Goal: Book appointment/travel/reservation

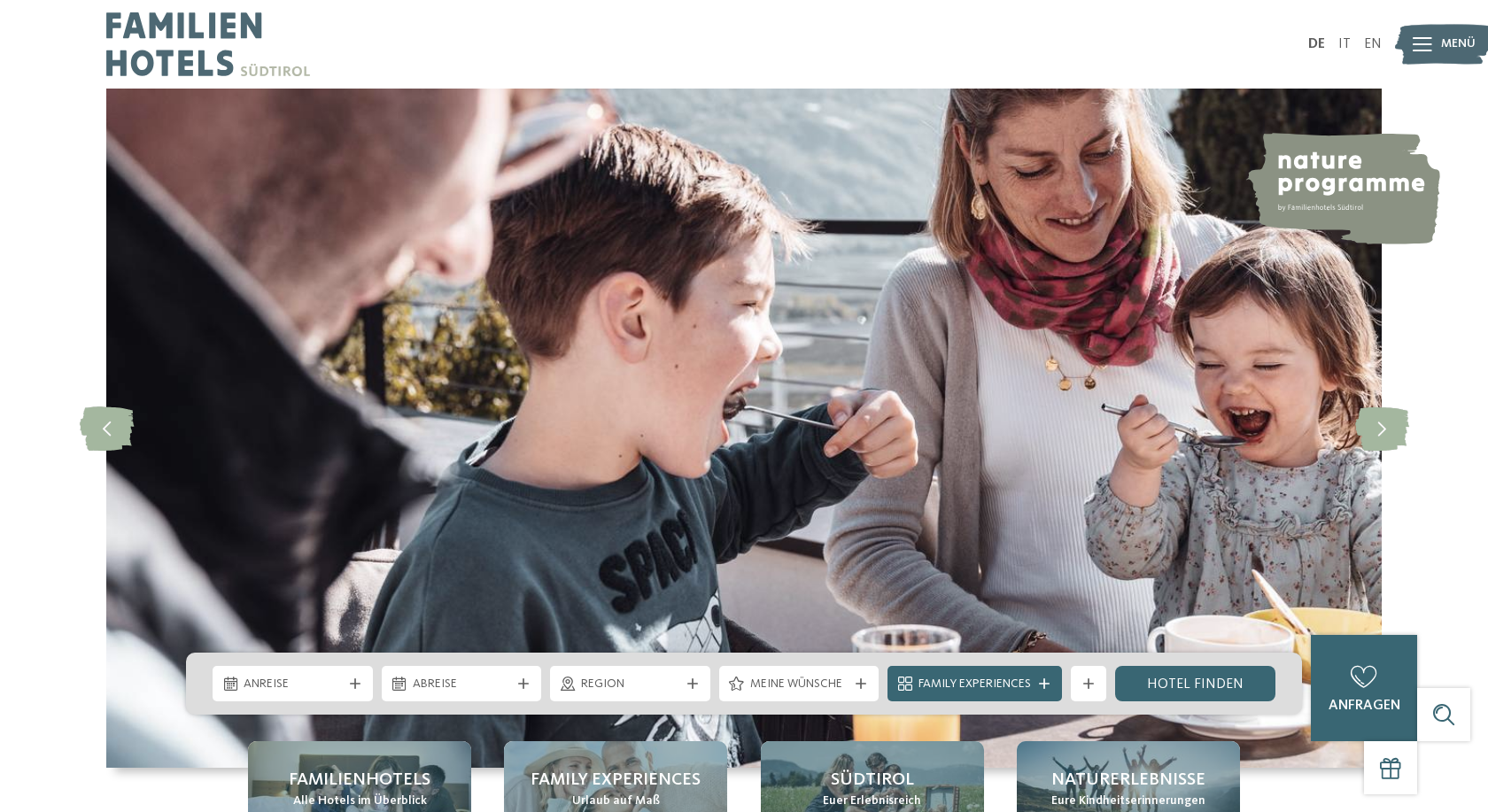
click at [1415, 47] on icon at bounding box center [1422, 44] width 20 height 14
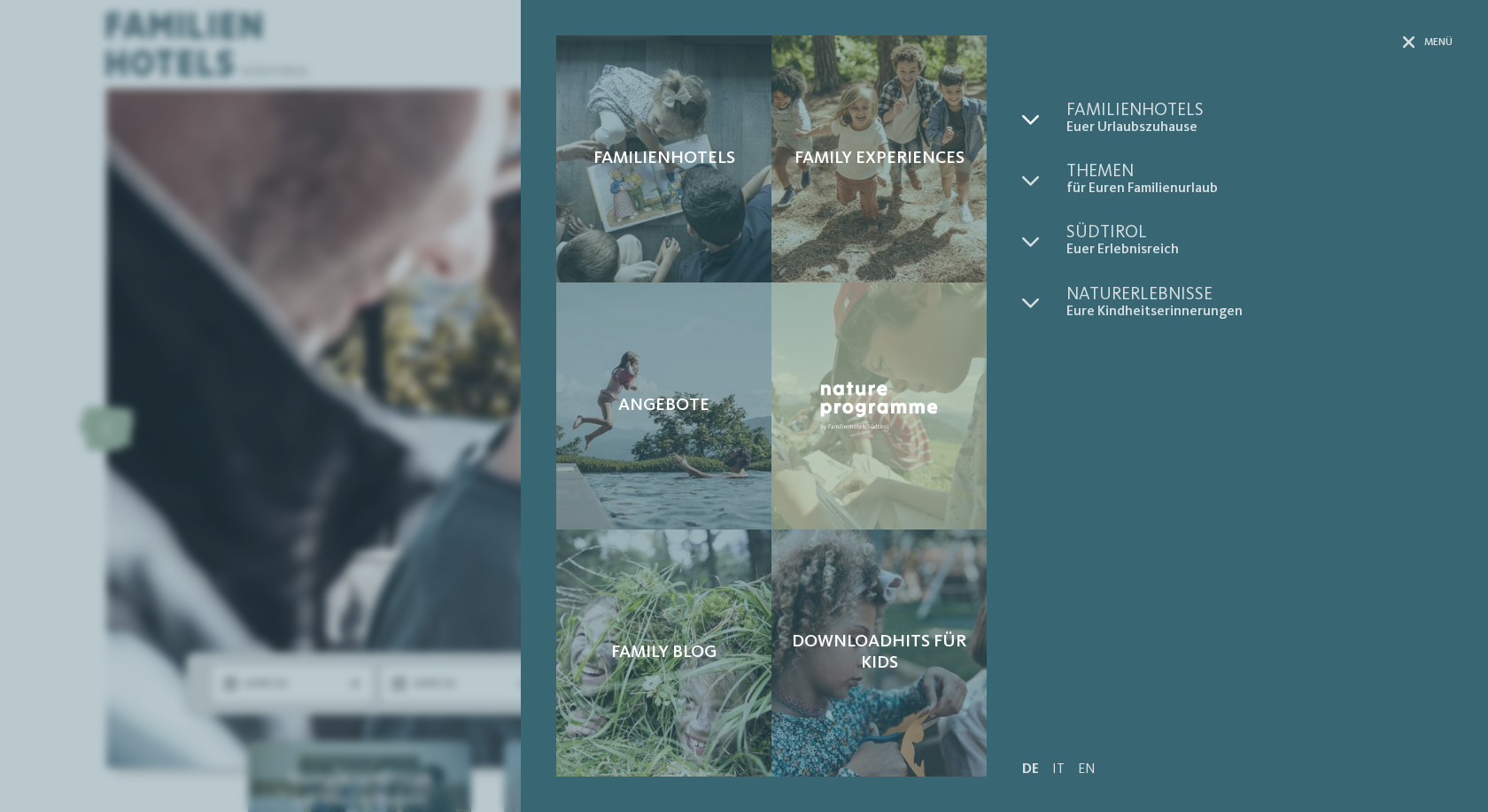
click at [1041, 118] on div at bounding box center [1044, 119] width 44 height 34
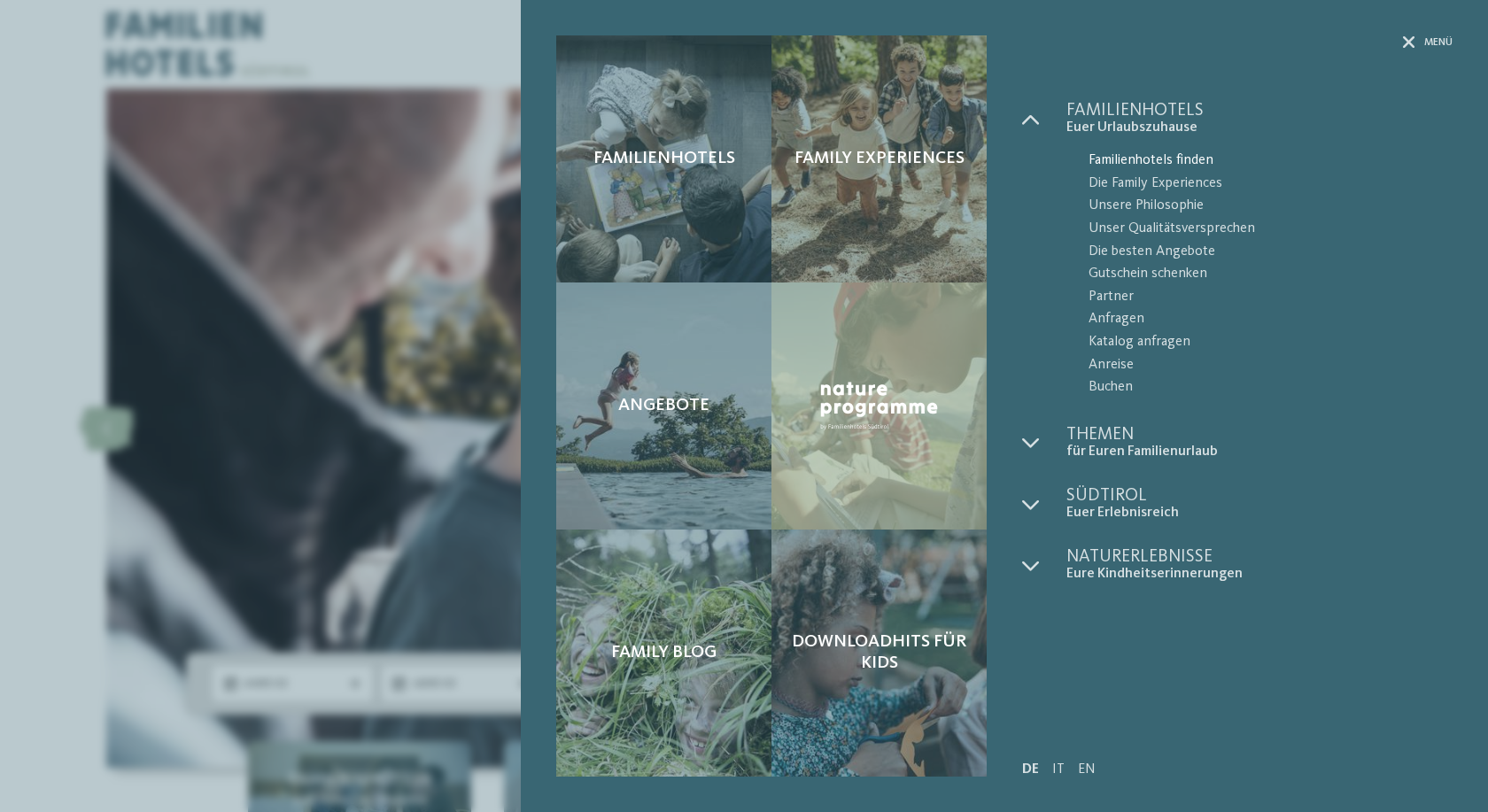
click at [1112, 161] on span "Familienhotels finden" at bounding box center [1271, 162] width 364 height 23
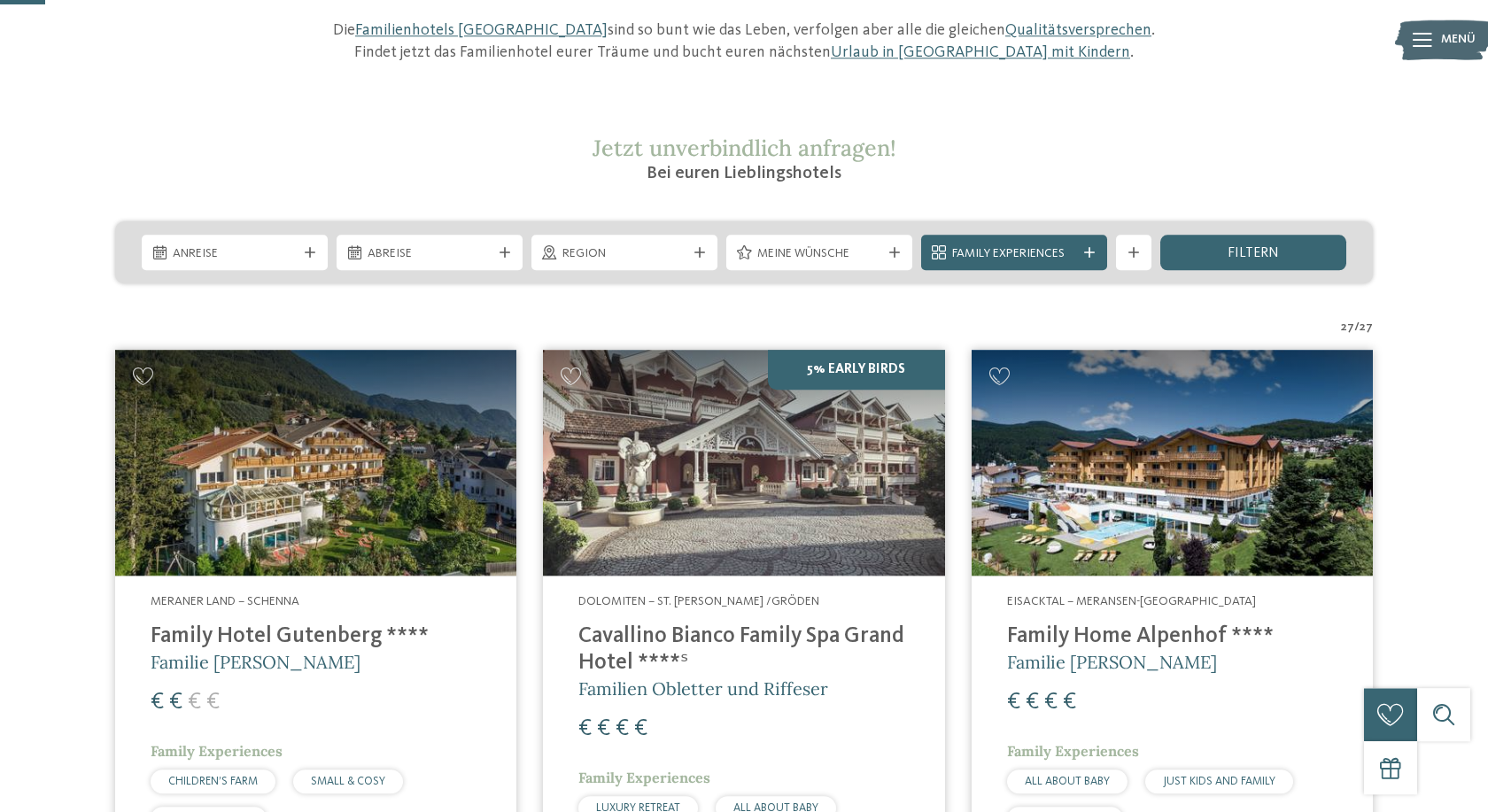
scroll to position [181, 0]
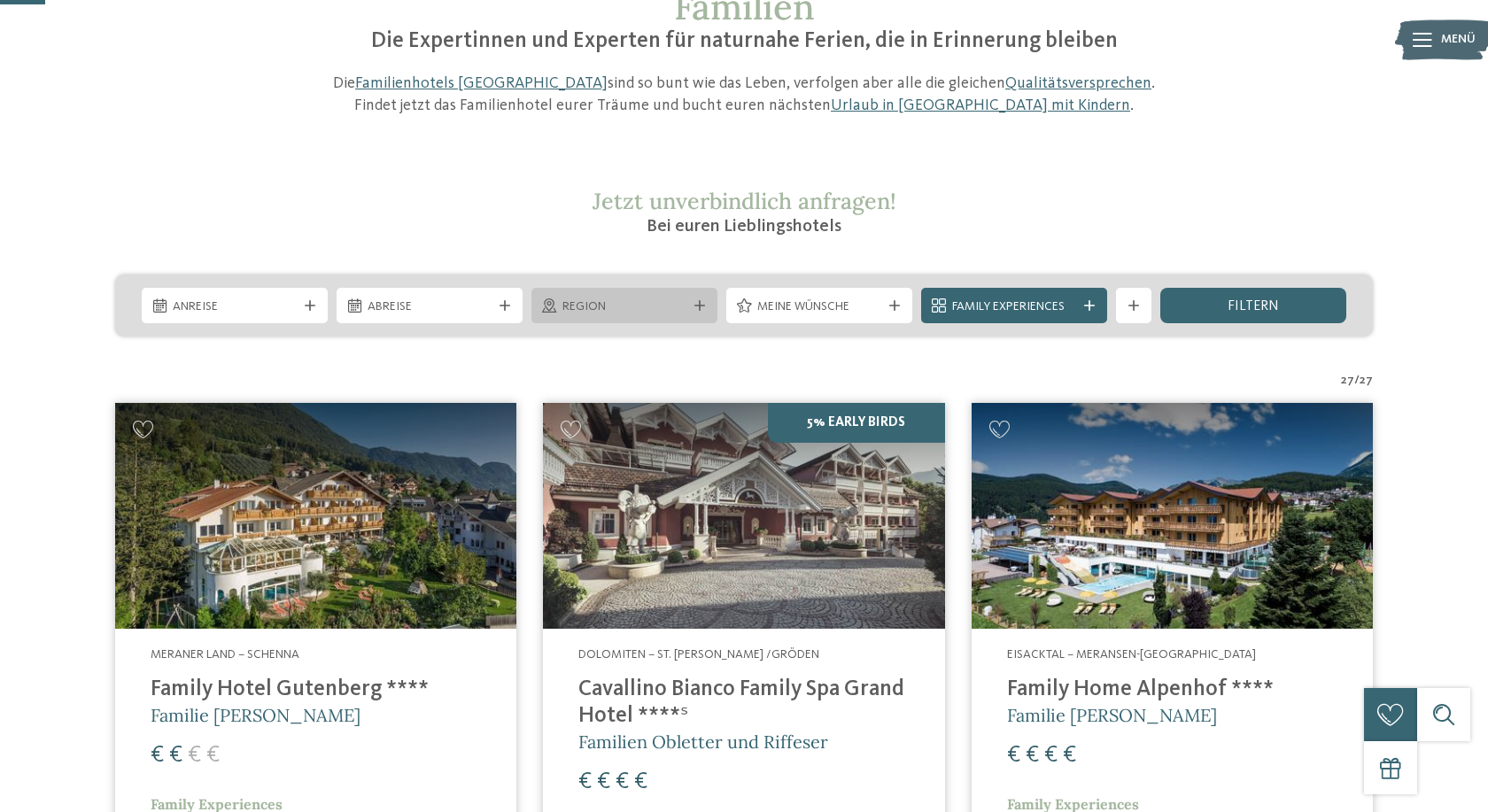
click at [616, 293] on div "Region" at bounding box center [624, 304] width 186 height 35
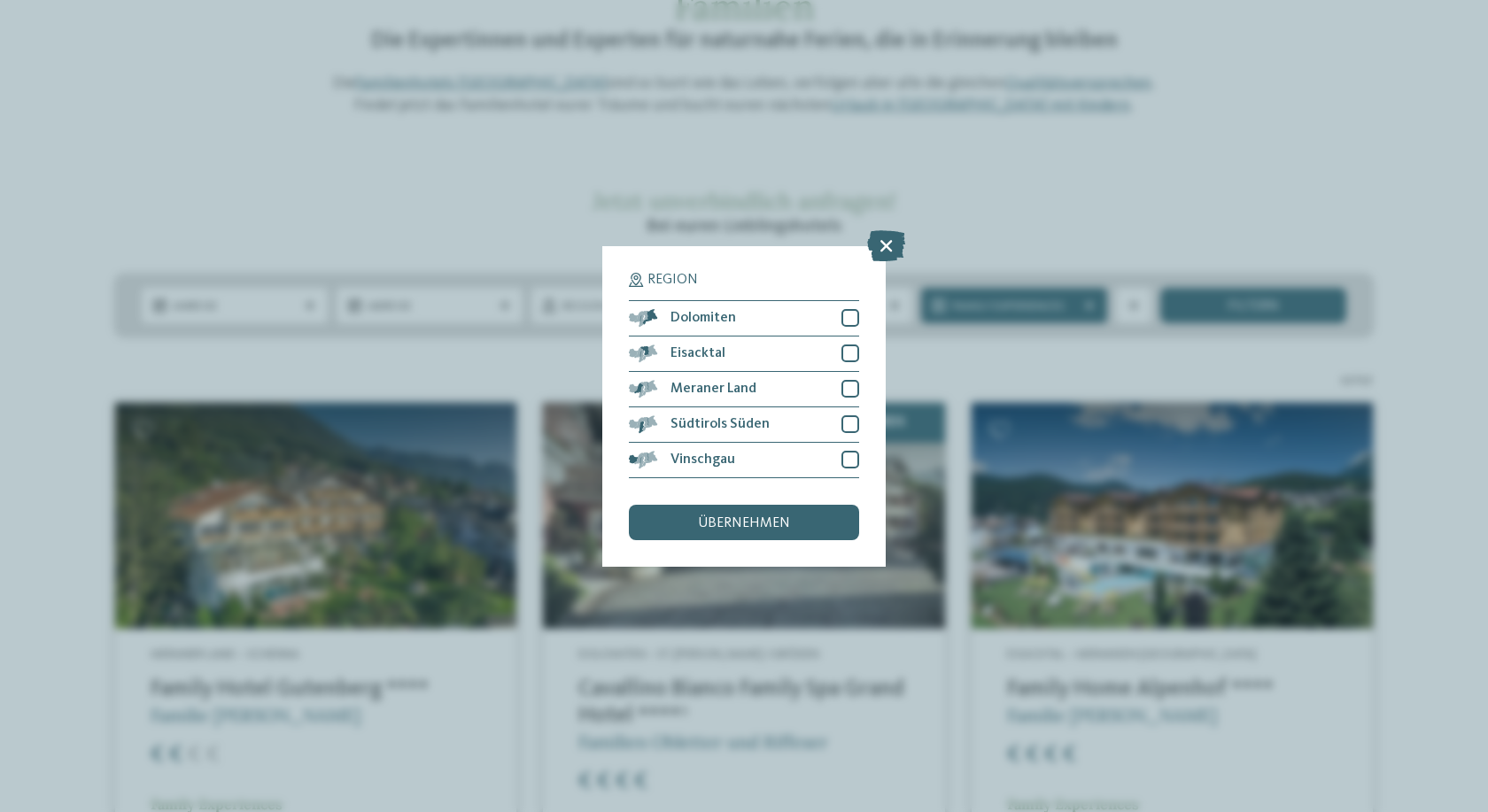
click at [861, 317] on div "Region Dolomiten Eisacktal" at bounding box center [743, 406] width 283 height 321
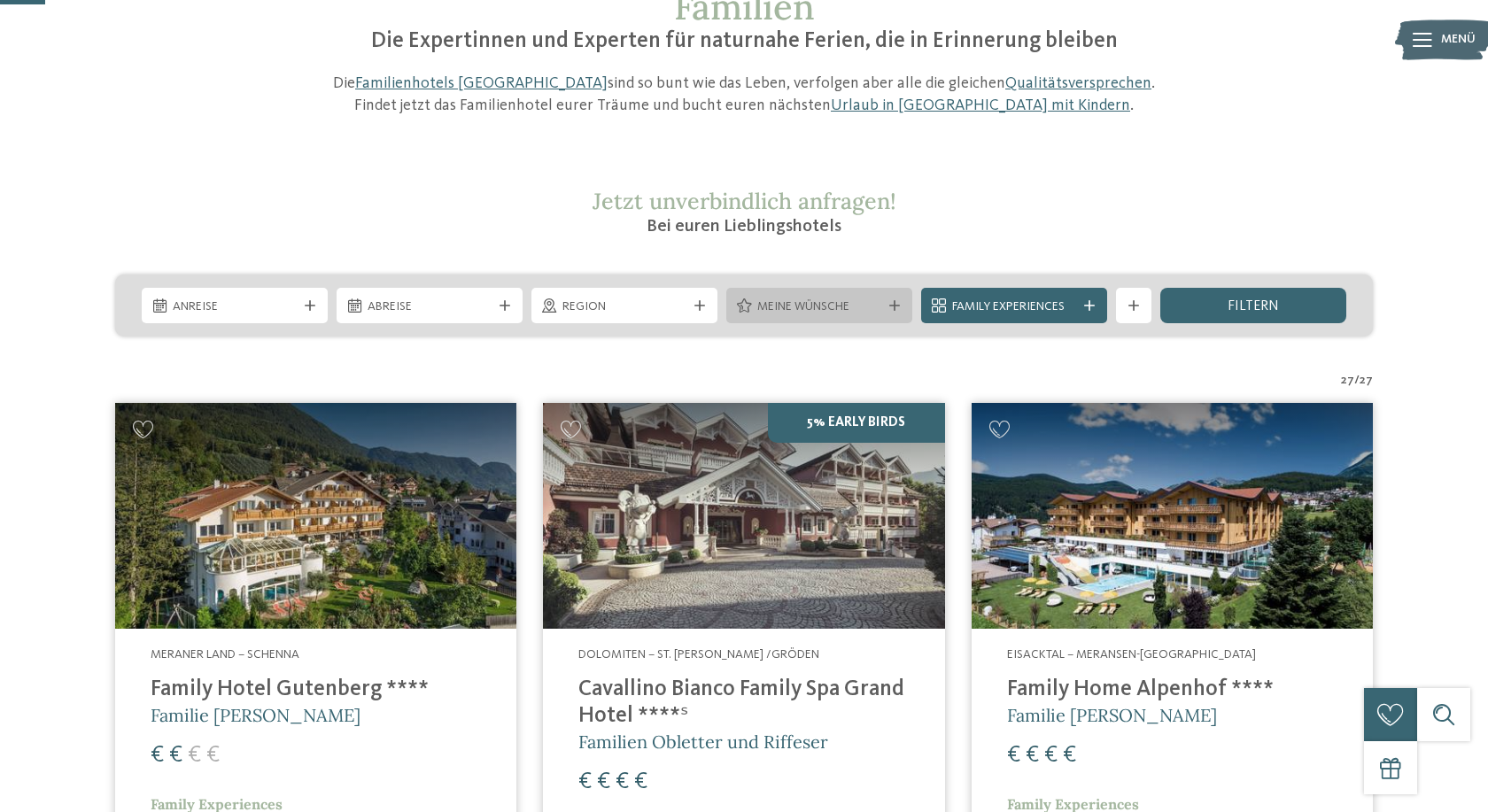
click at [855, 317] on div "Meine Wünsche" at bounding box center [819, 304] width 186 height 35
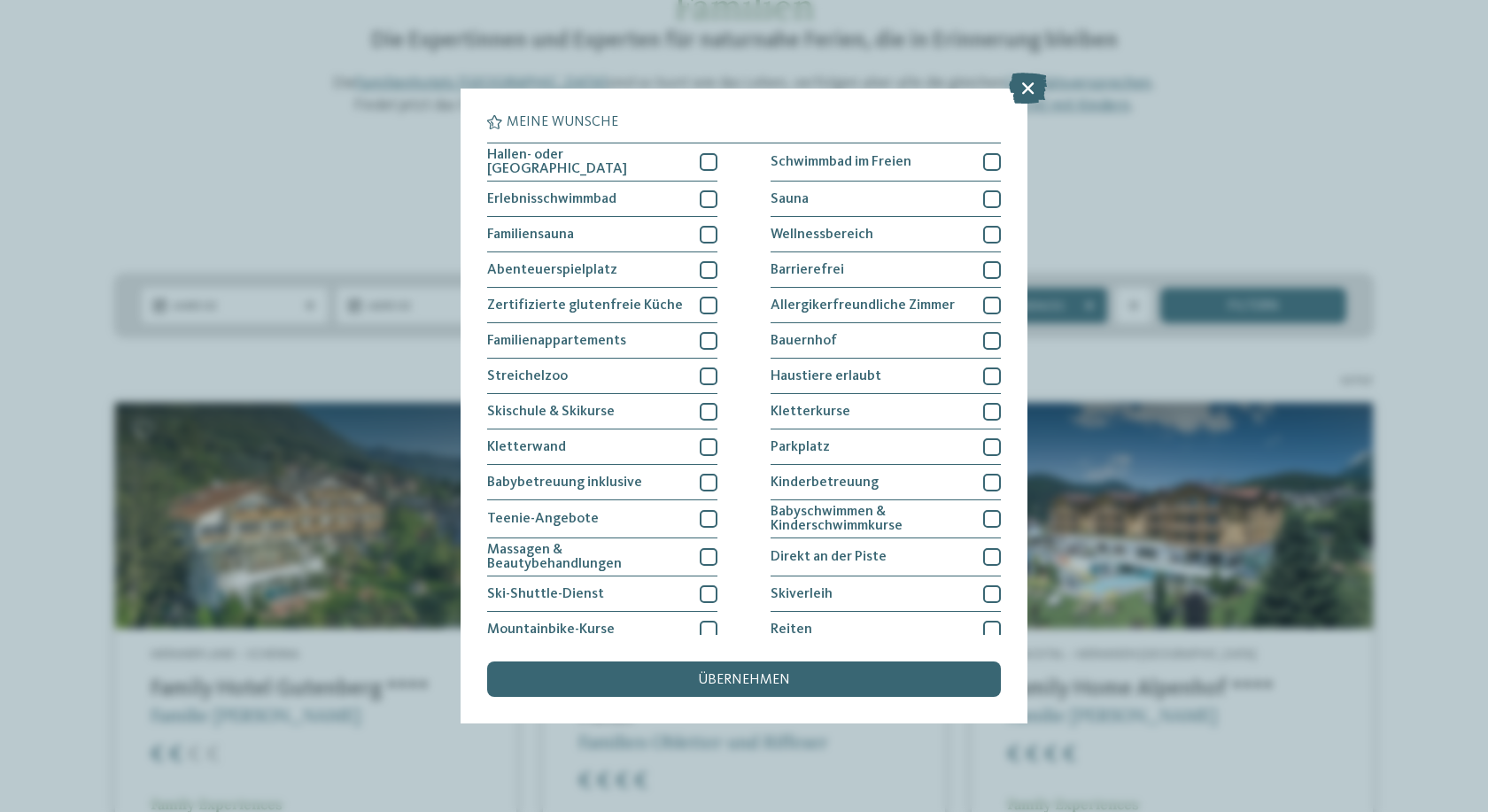
click at [1110, 150] on div "Meine Wünsche Hallen- oder Schleusenbad Schwimmbad im Freien" at bounding box center [744, 406] width 1488 height 812
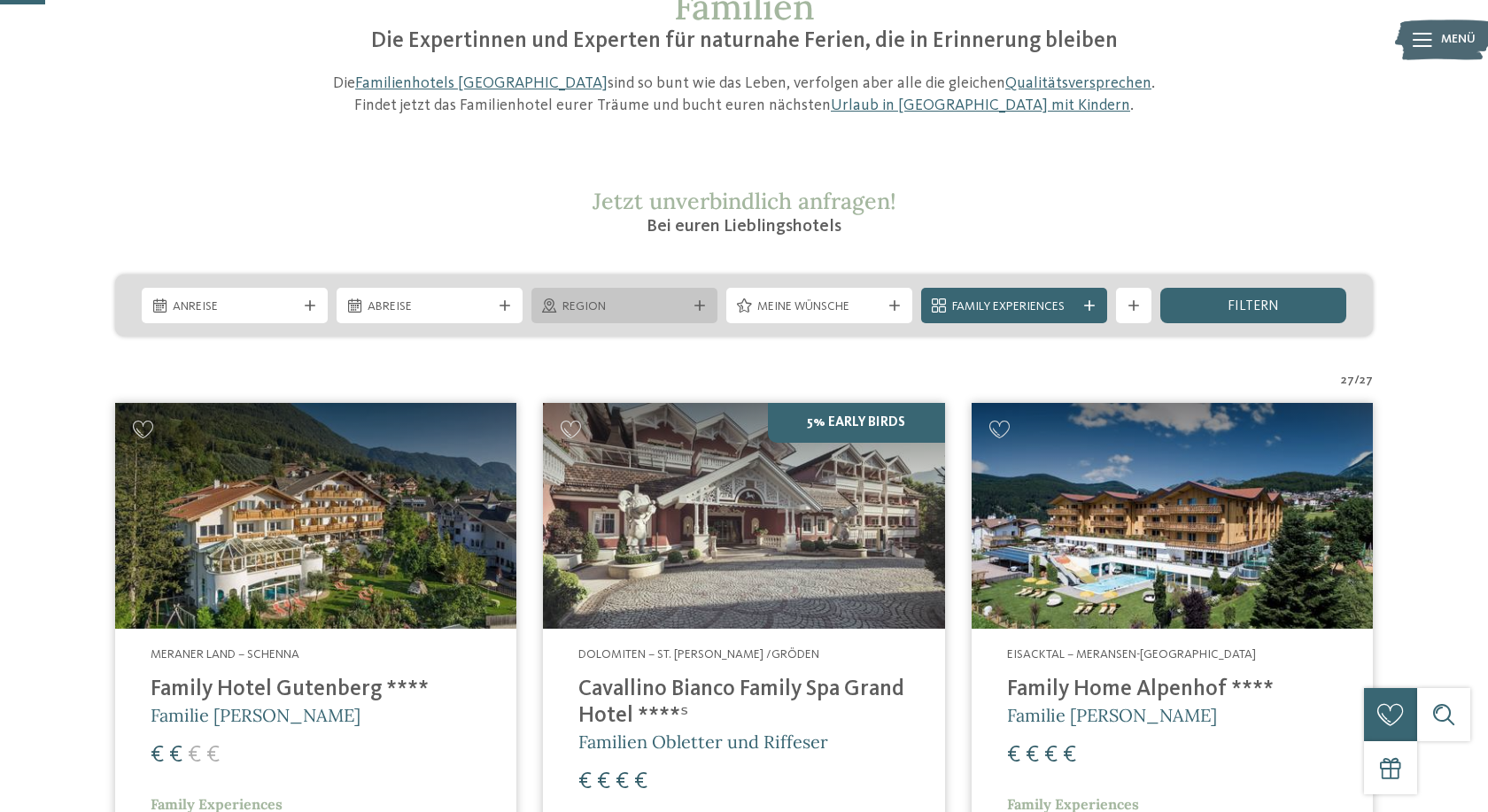
click at [670, 301] on span "Region" at bounding box center [624, 307] width 124 height 18
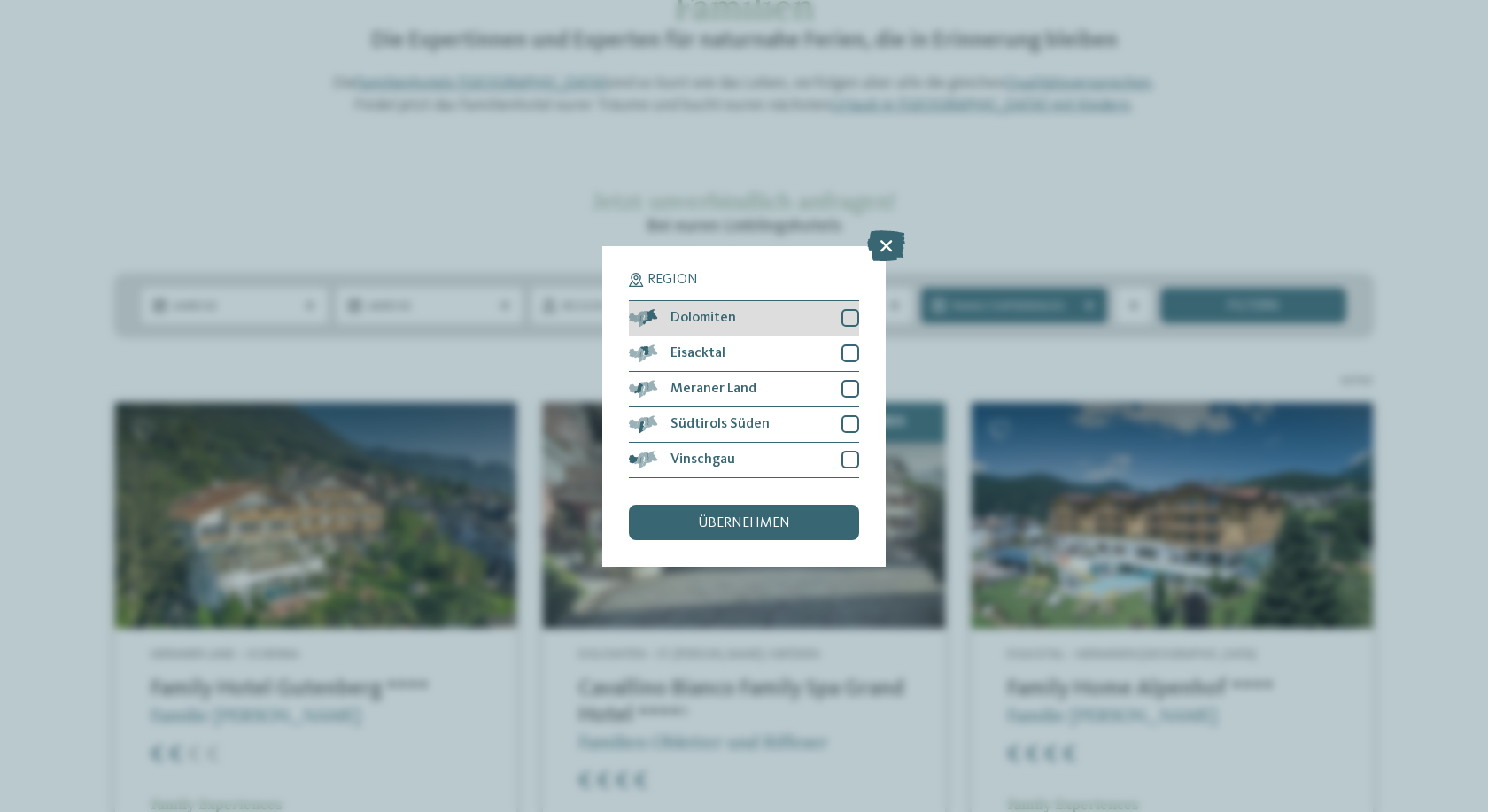
click at [756, 318] on div "Dolomiten" at bounding box center [744, 318] width 230 height 35
click at [744, 516] on div "übernehmen" at bounding box center [744, 522] width 230 height 35
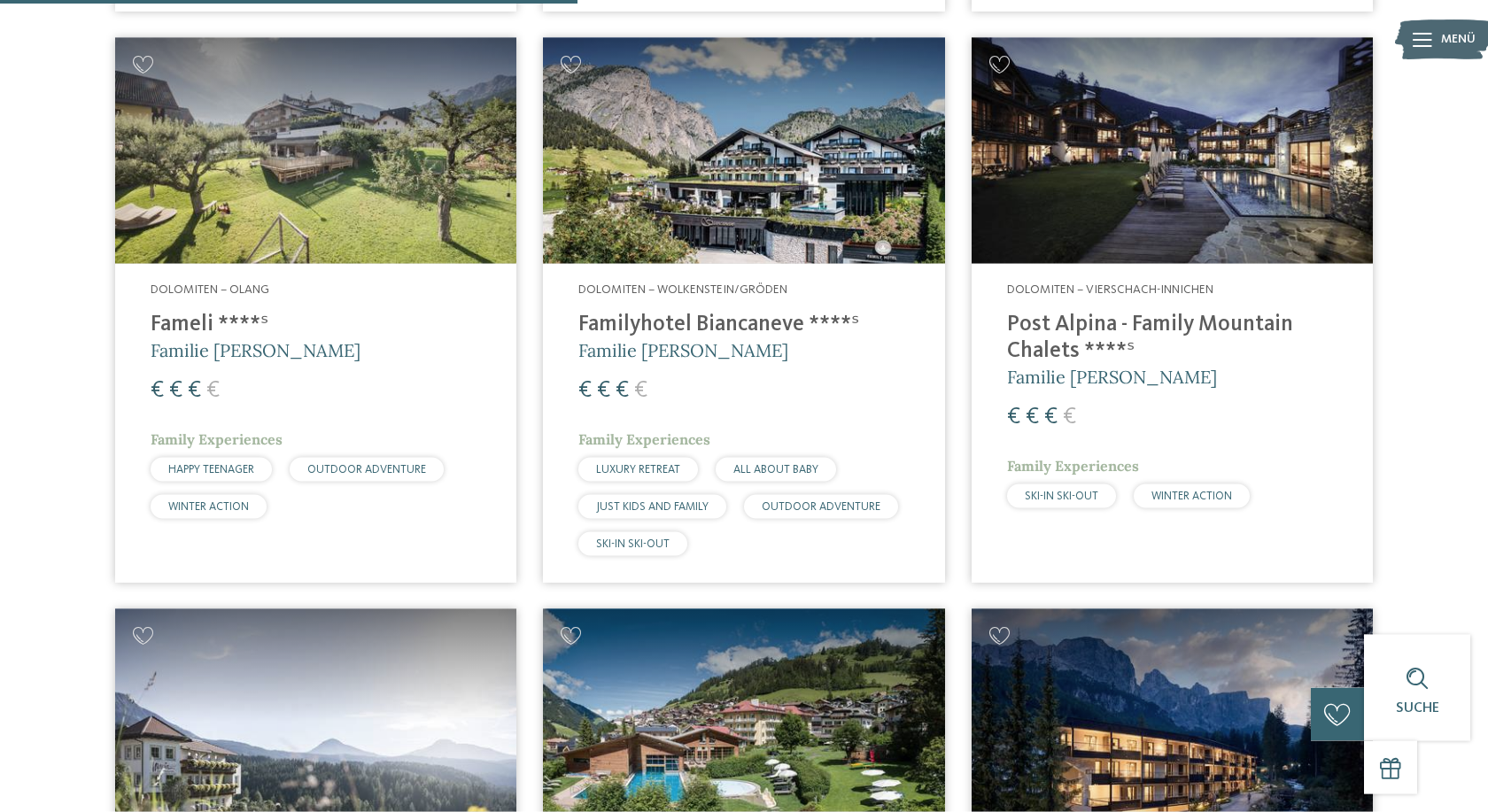
scroll to position [1123, 0]
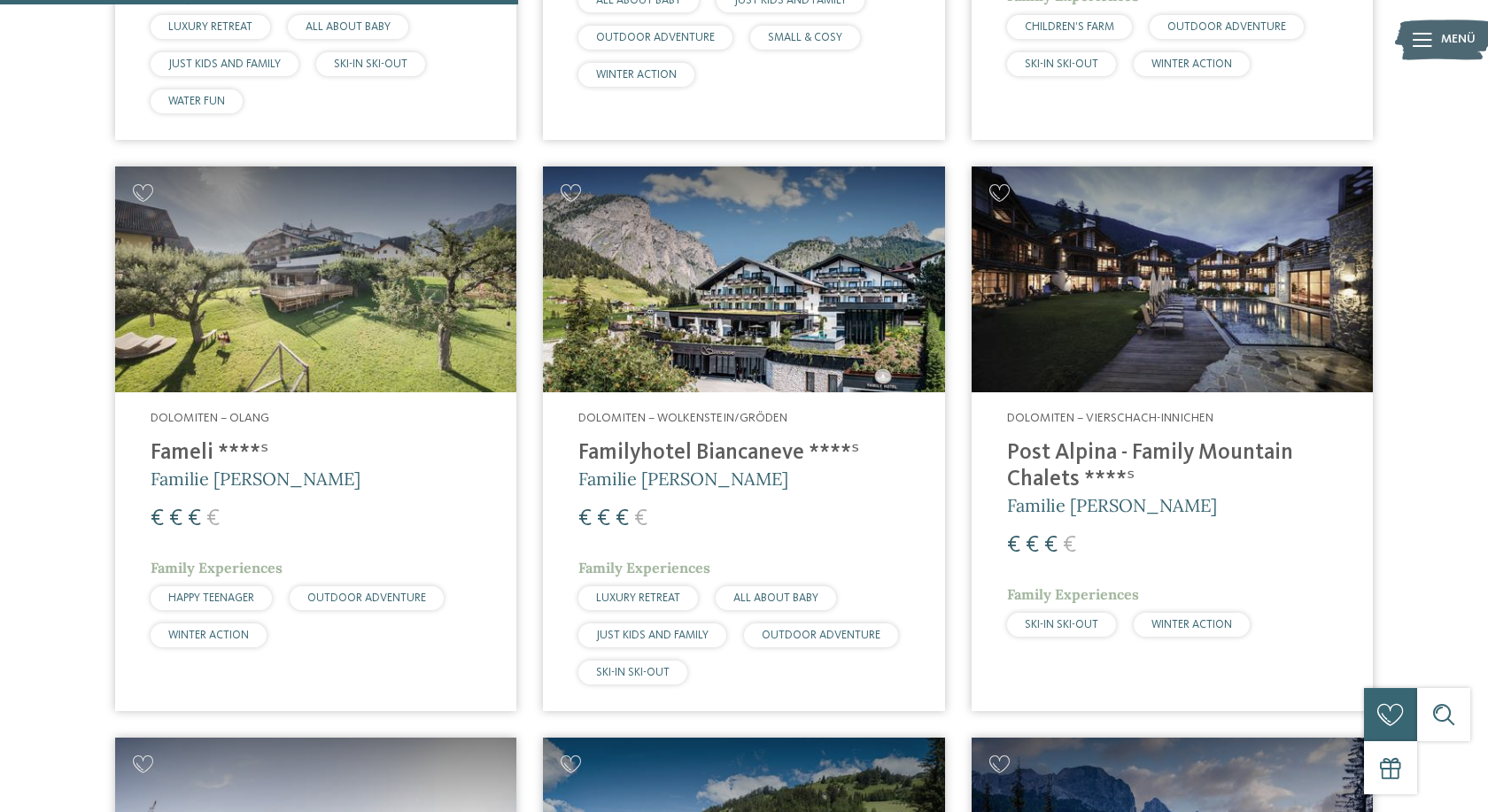
click at [209, 327] on img at bounding box center [315, 278] width 402 height 225
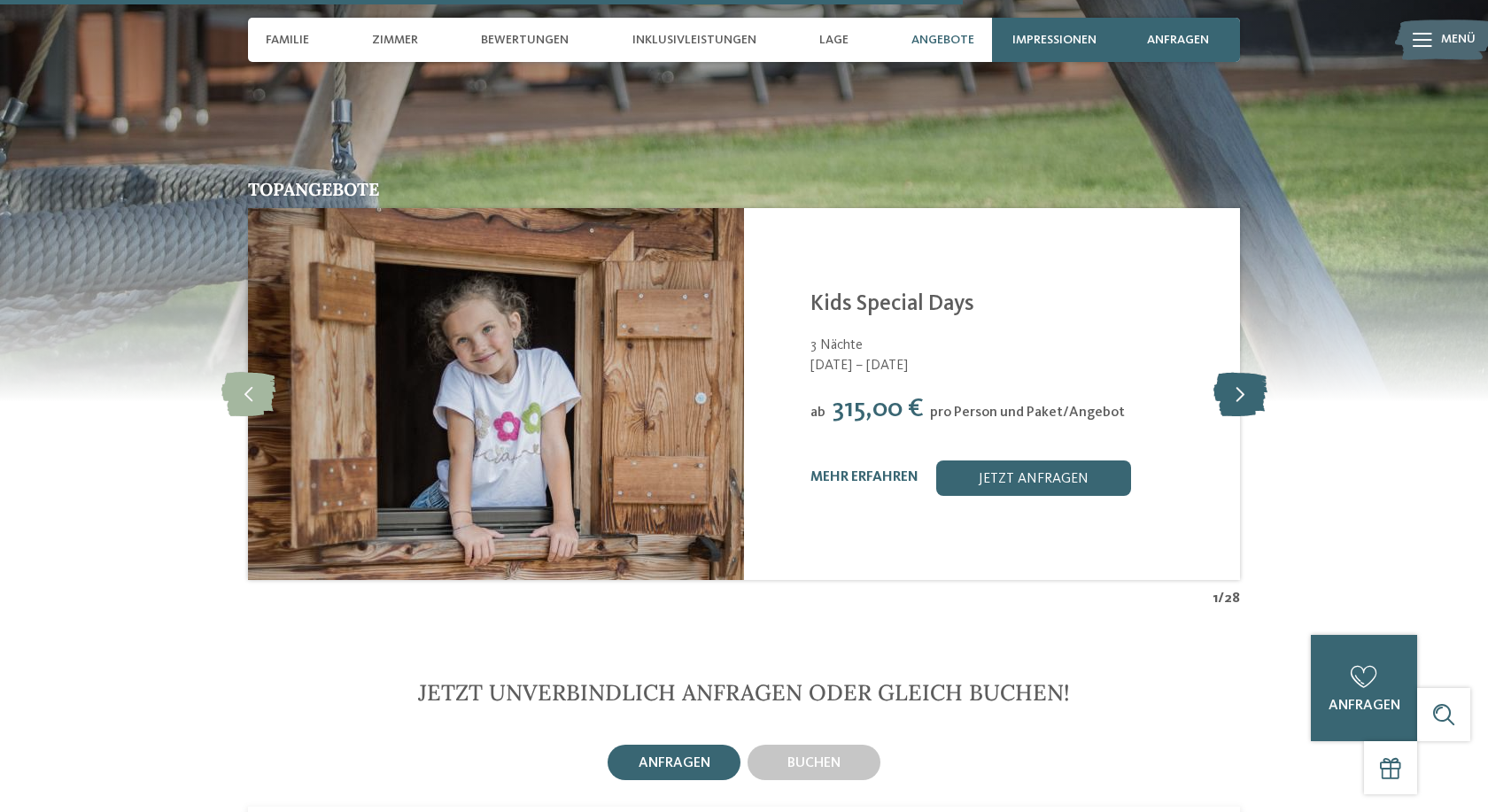
scroll to position [3973, 0]
click at [1249, 382] on icon at bounding box center [1241, 394] width 54 height 44
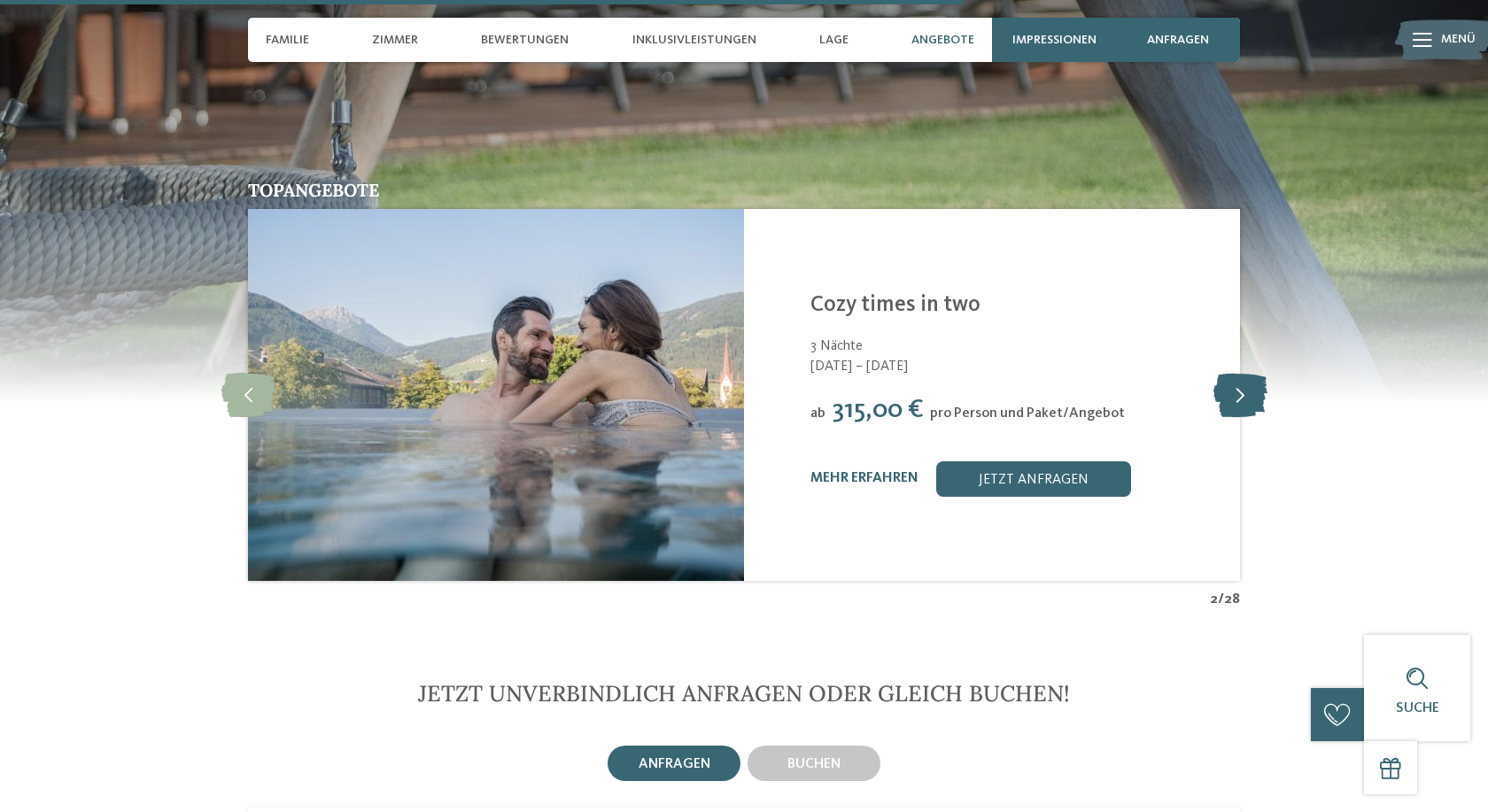
click at [1246, 378] on icon at bounding box center [1241, 394] width 54 height 44
click at [1246, 380] on icon at bounding box center [1241, 394] width 54 height 44
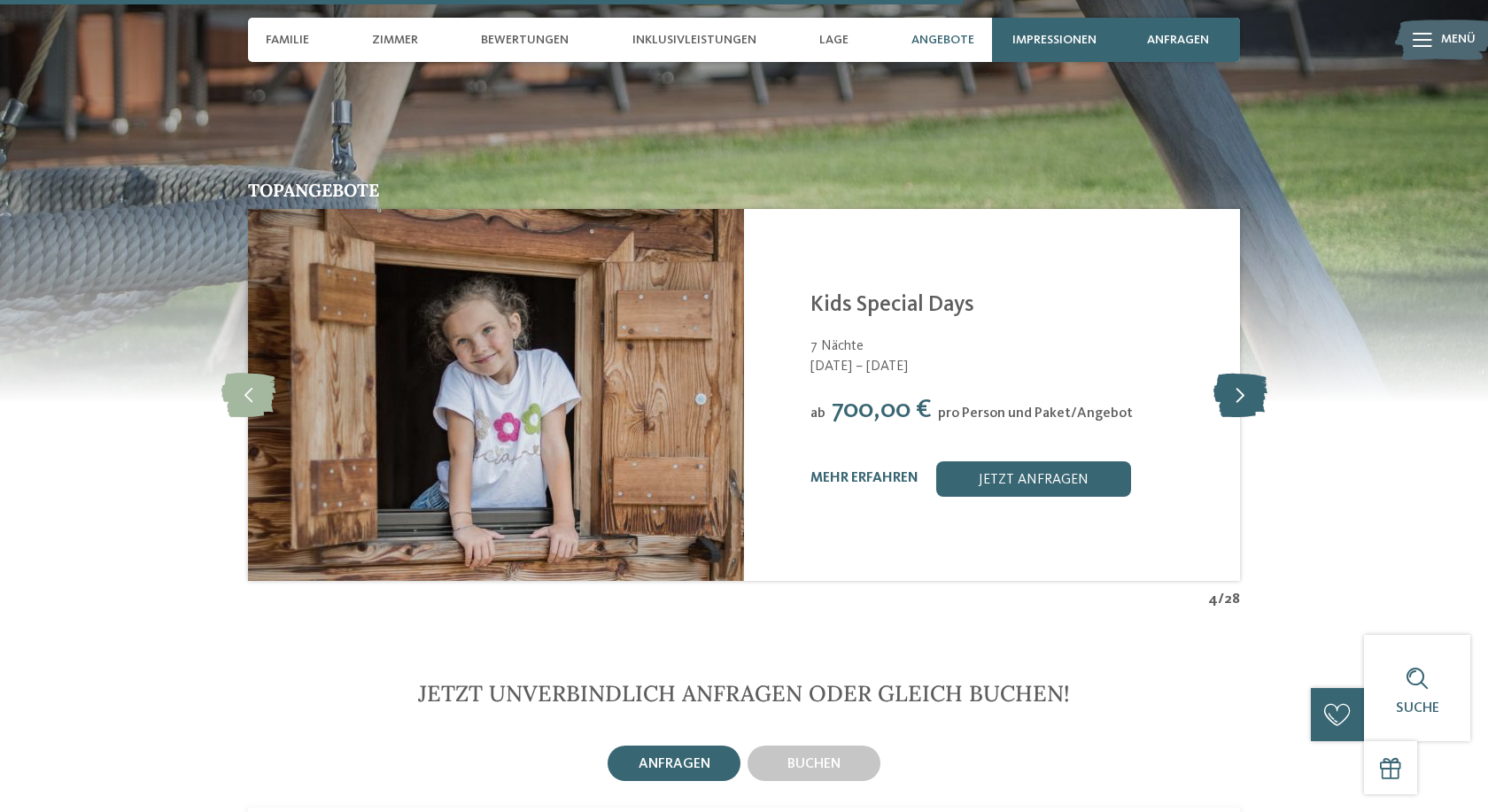
click at [1246, 380] on icon at bounding box center [1241, 394] width 54 height 44
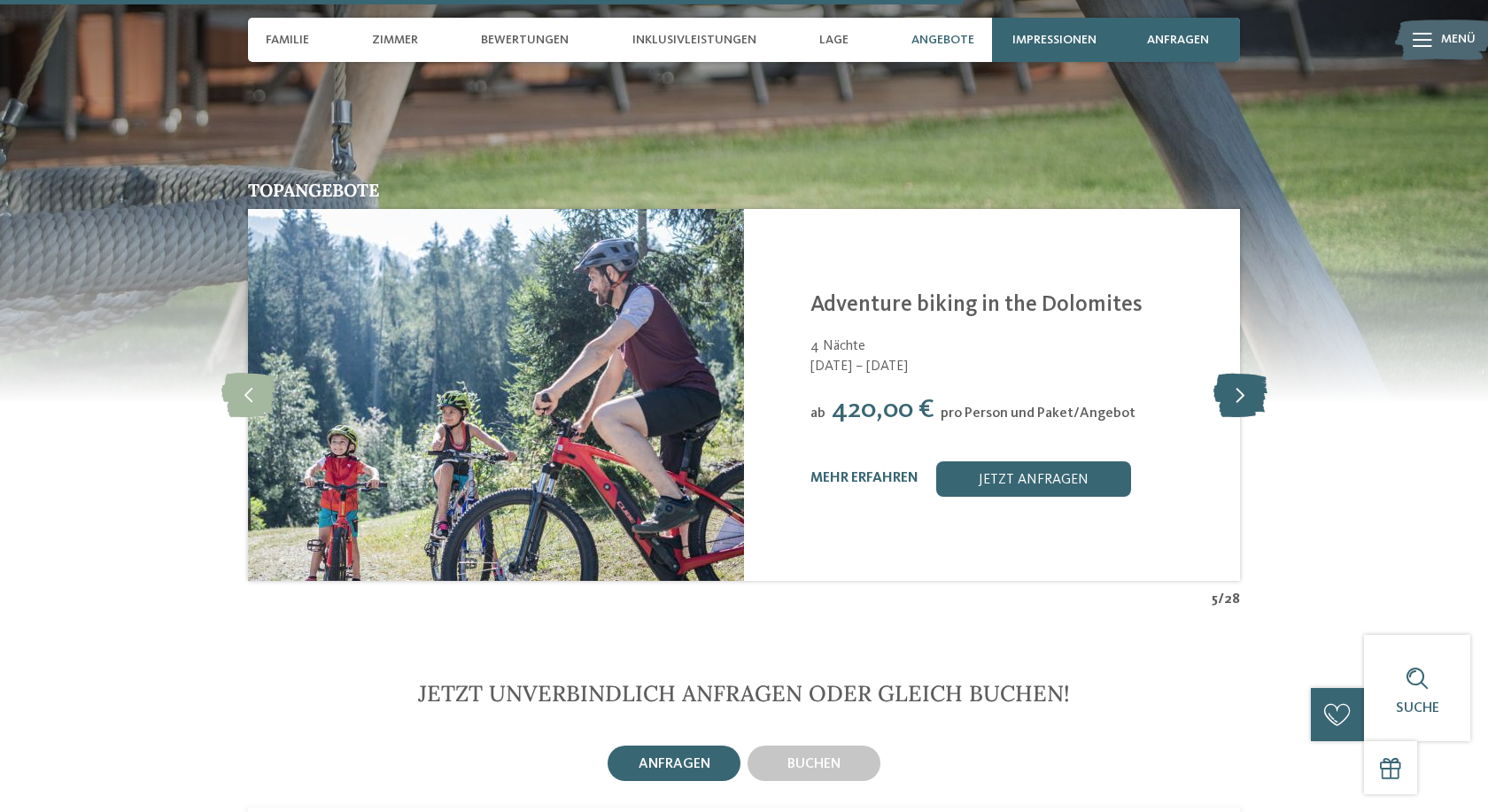
click at [1246, 380] on icon at bounding box center [1241, 394] width 54 height 44
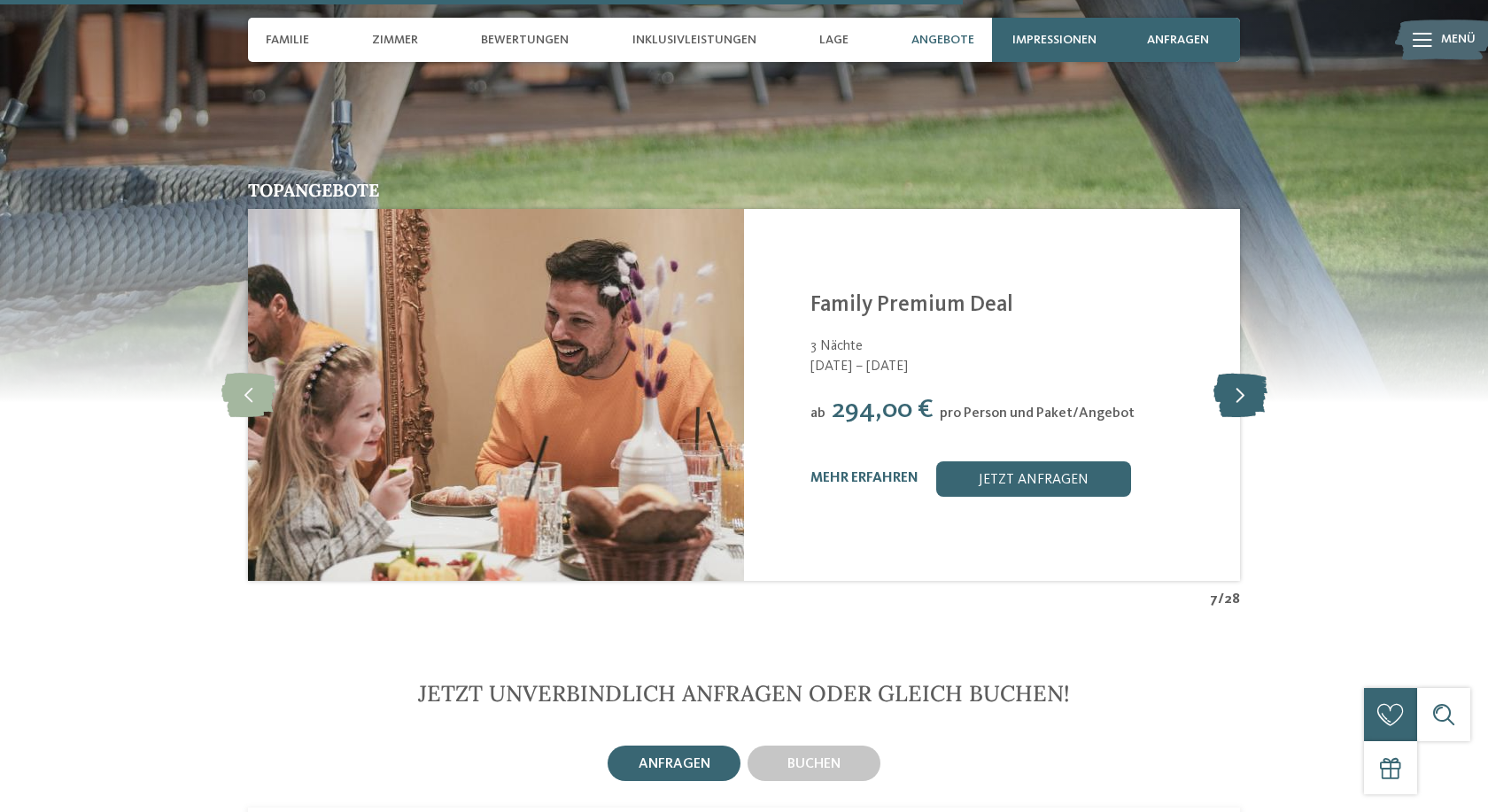
click at [1253, 376] on icon at bounding box center [1241, 394] width 54 height 44
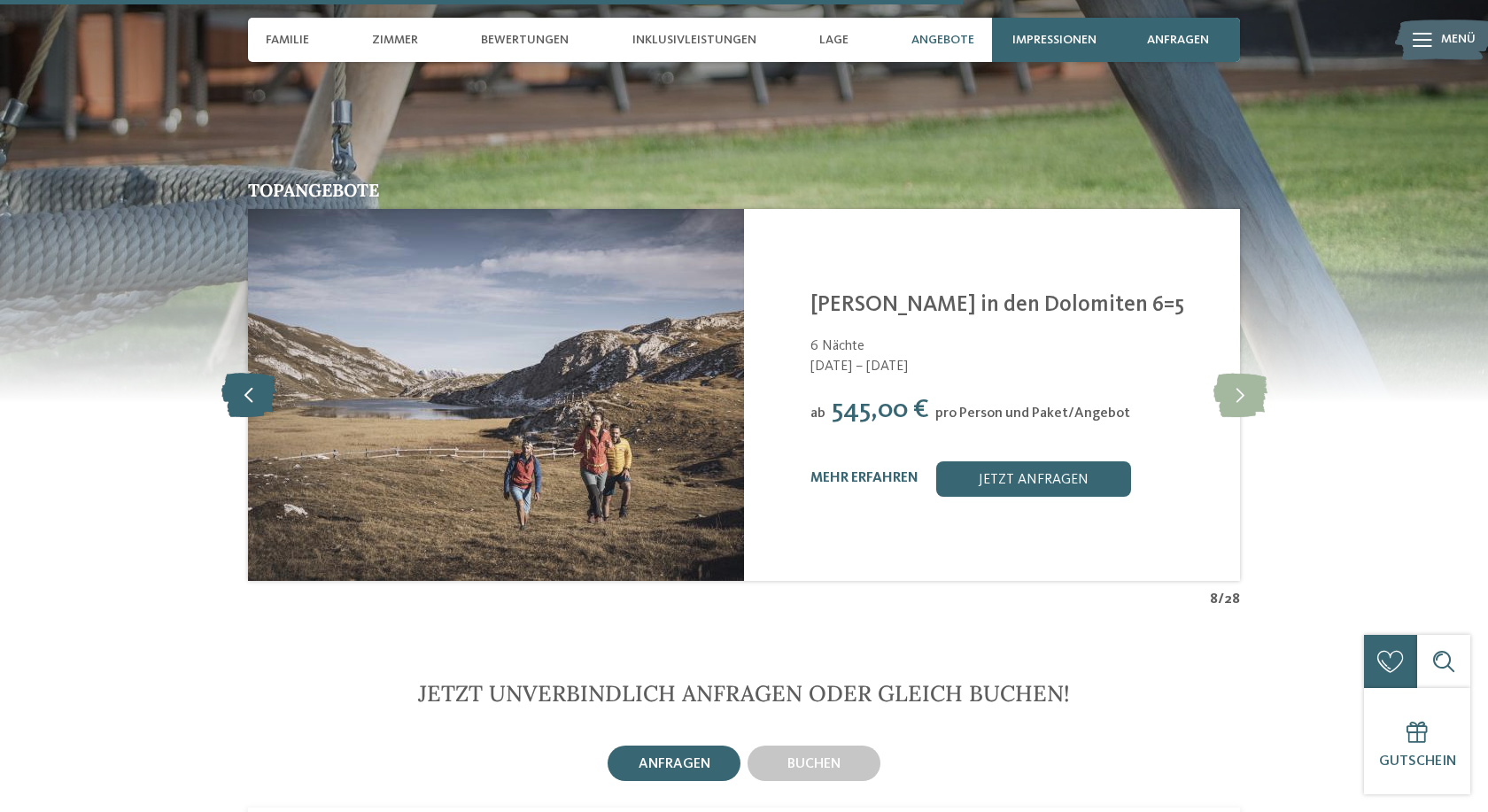
click at [0, 0] on div "Newsletter * **** **** ******* ****** Anrede Vorname Nachname Link" at bounding box center [0, 0] width 0 height 0
click at [223, 384] on icon at bounding box center [248, 394] width 54 height 44
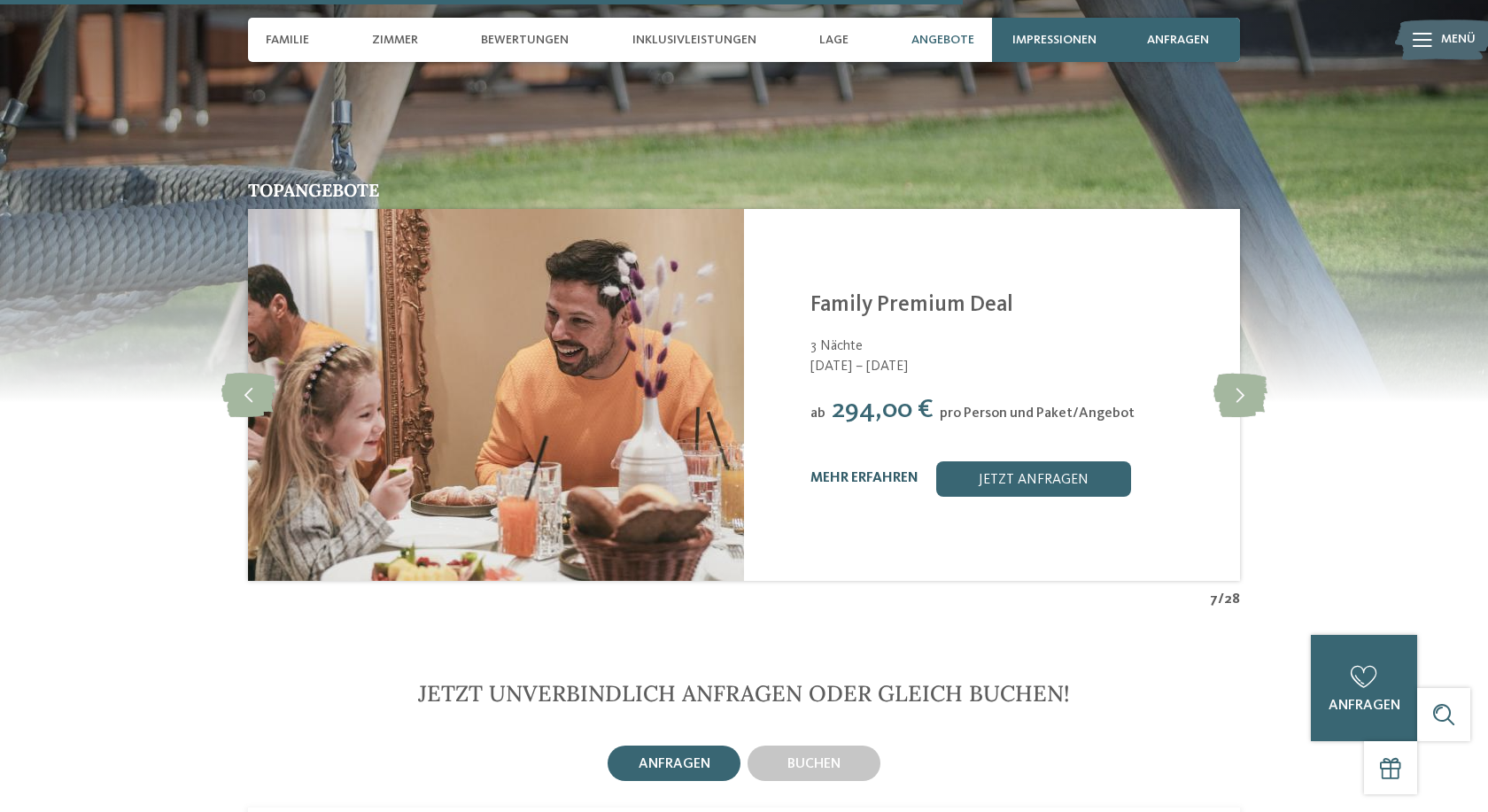
click at [899, 471] on link "mehr erfahren" at bounding box center [864, 478] width 108 height 14
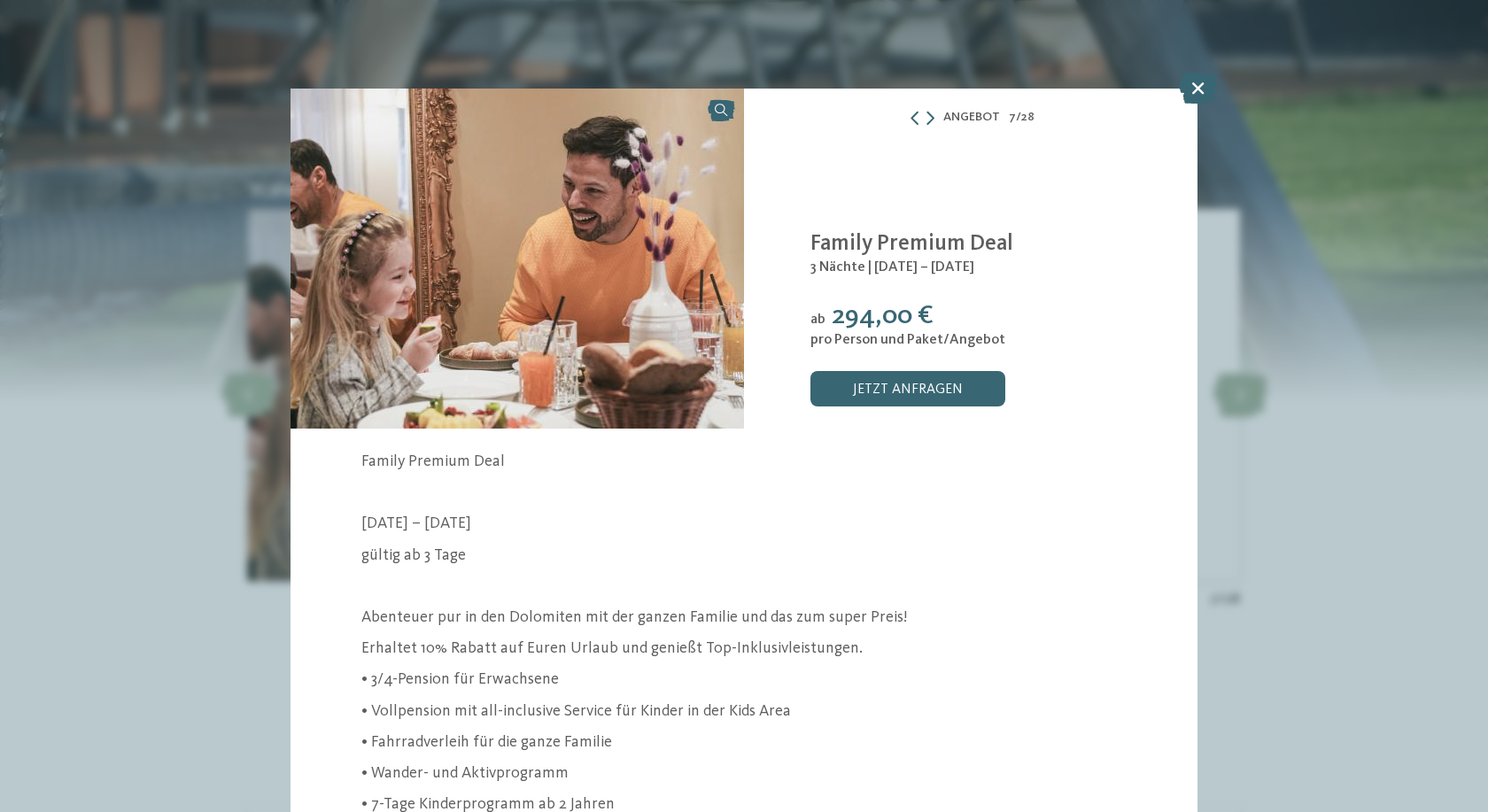
click at [233, 159] on div "Angebot 7 / 28 7" at bounding box center [744, 406] width 1488 height 812
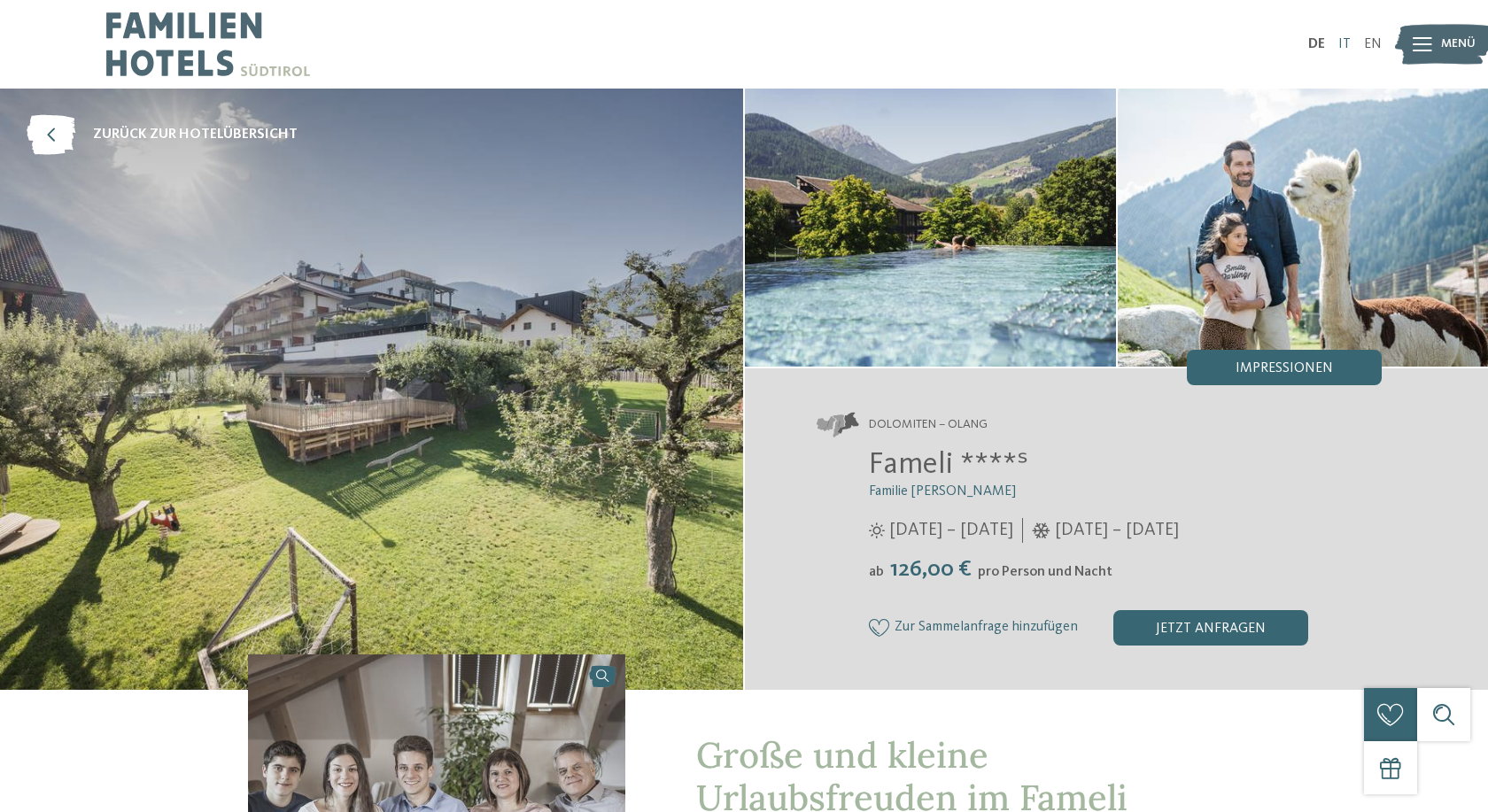
click at [1350, 46] on link "IT" at bounding box center [1344, 44] width 13 height 14
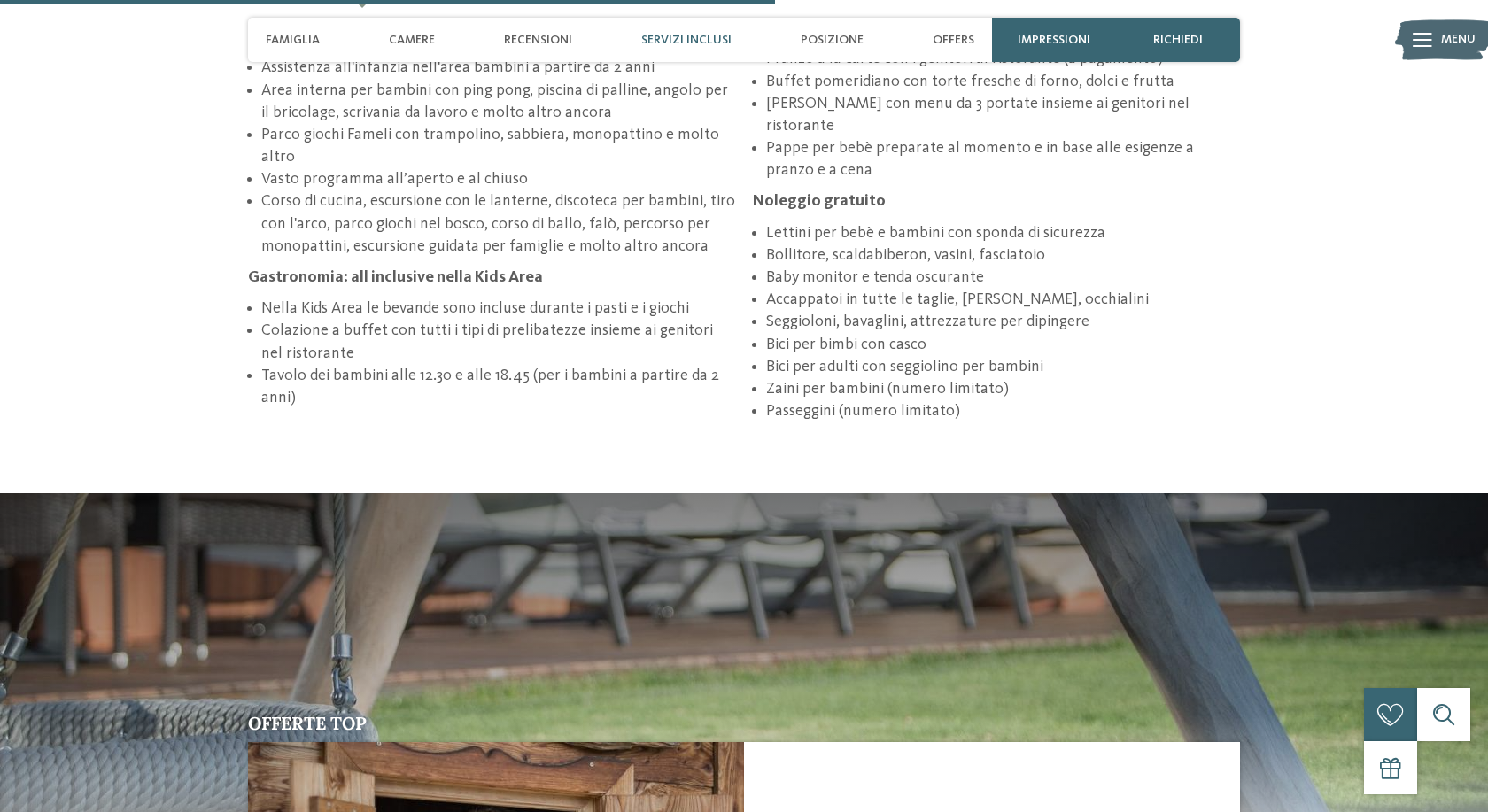
scroll to position [3522, 0]
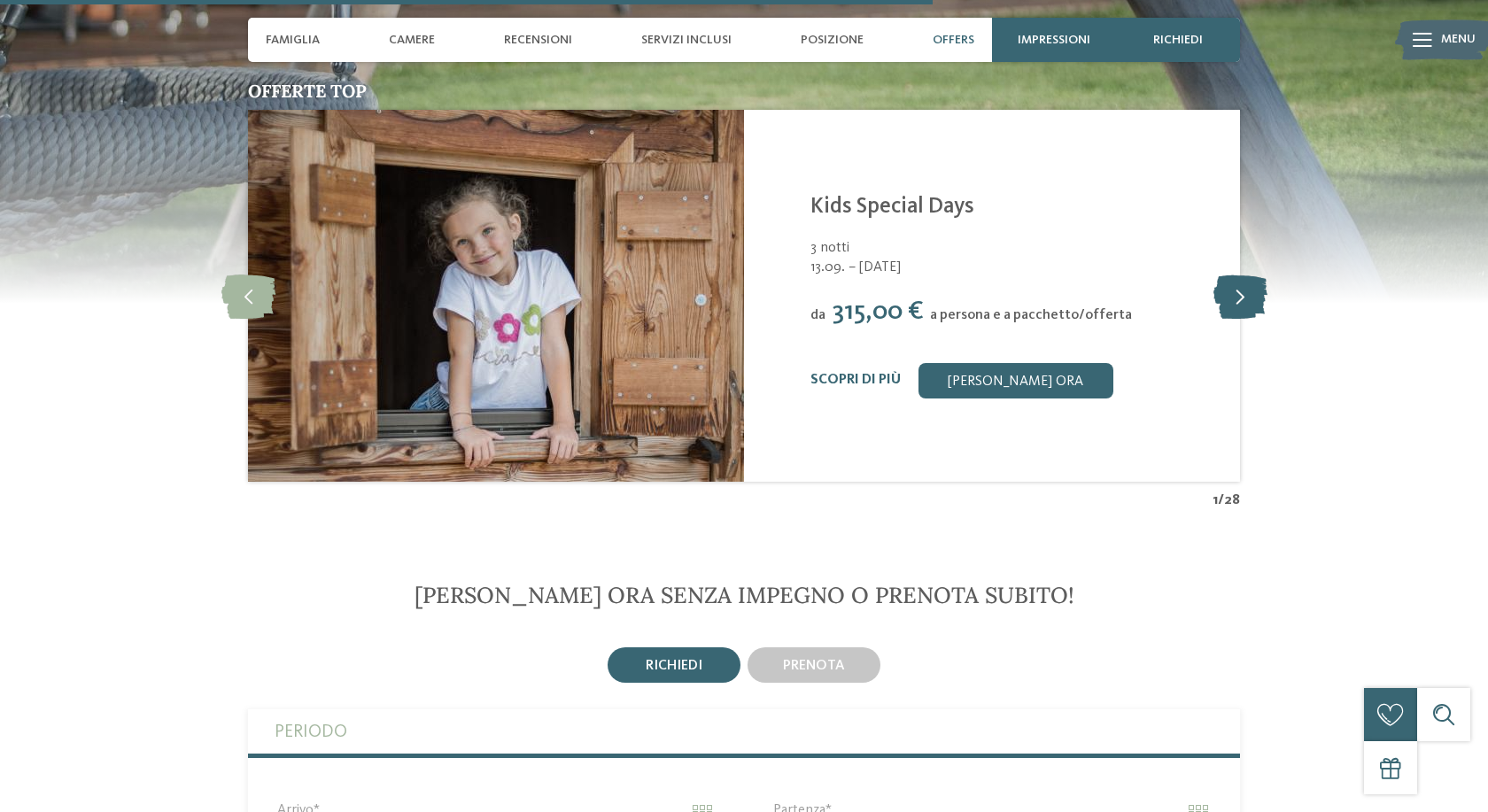
click at [1248, 289] on icon at bounding box center [1241, 296] width 54 height 44
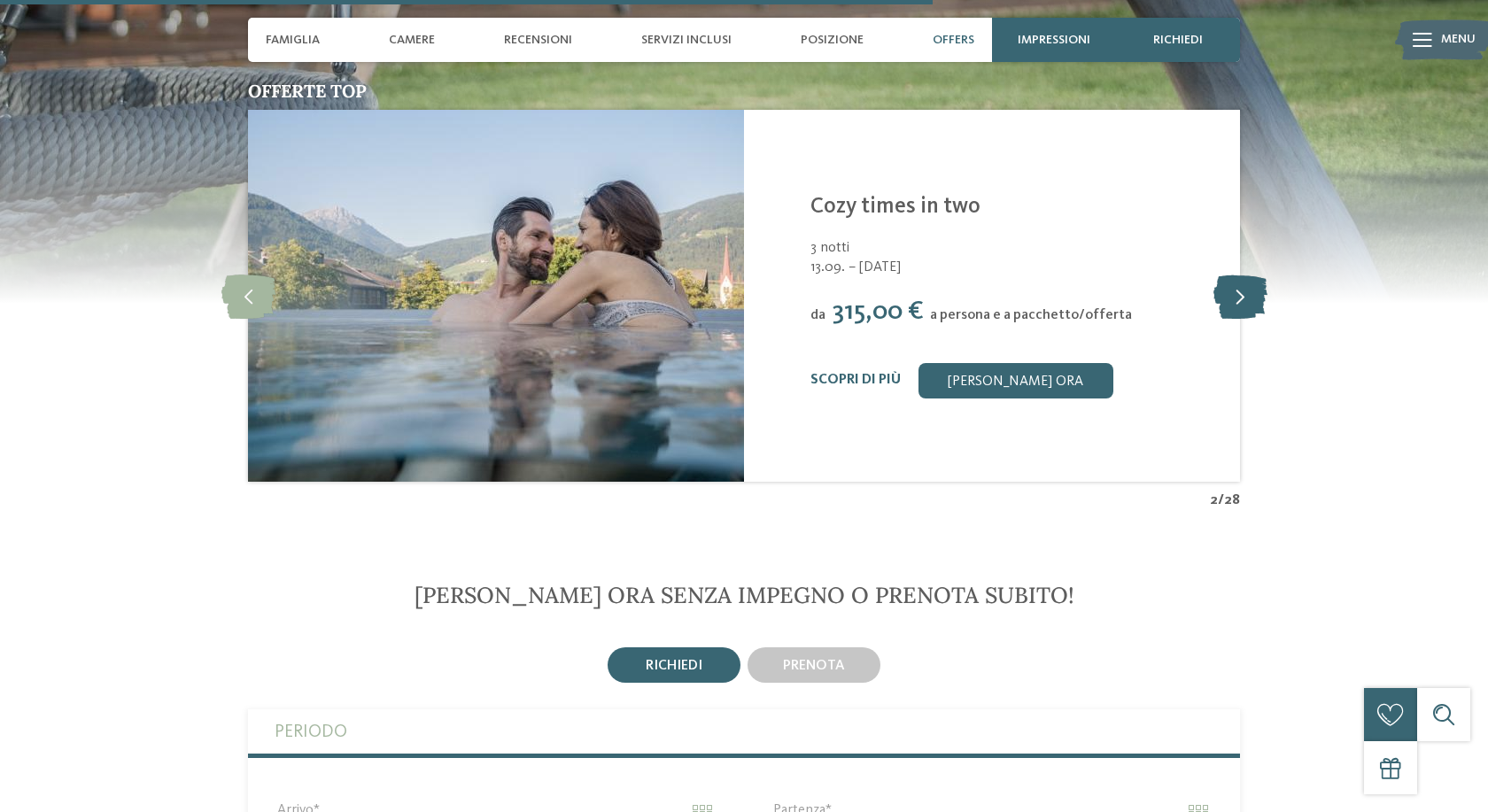
click at [1248, 289] on icon at bounding box center [1241, 296] width 54 height 44
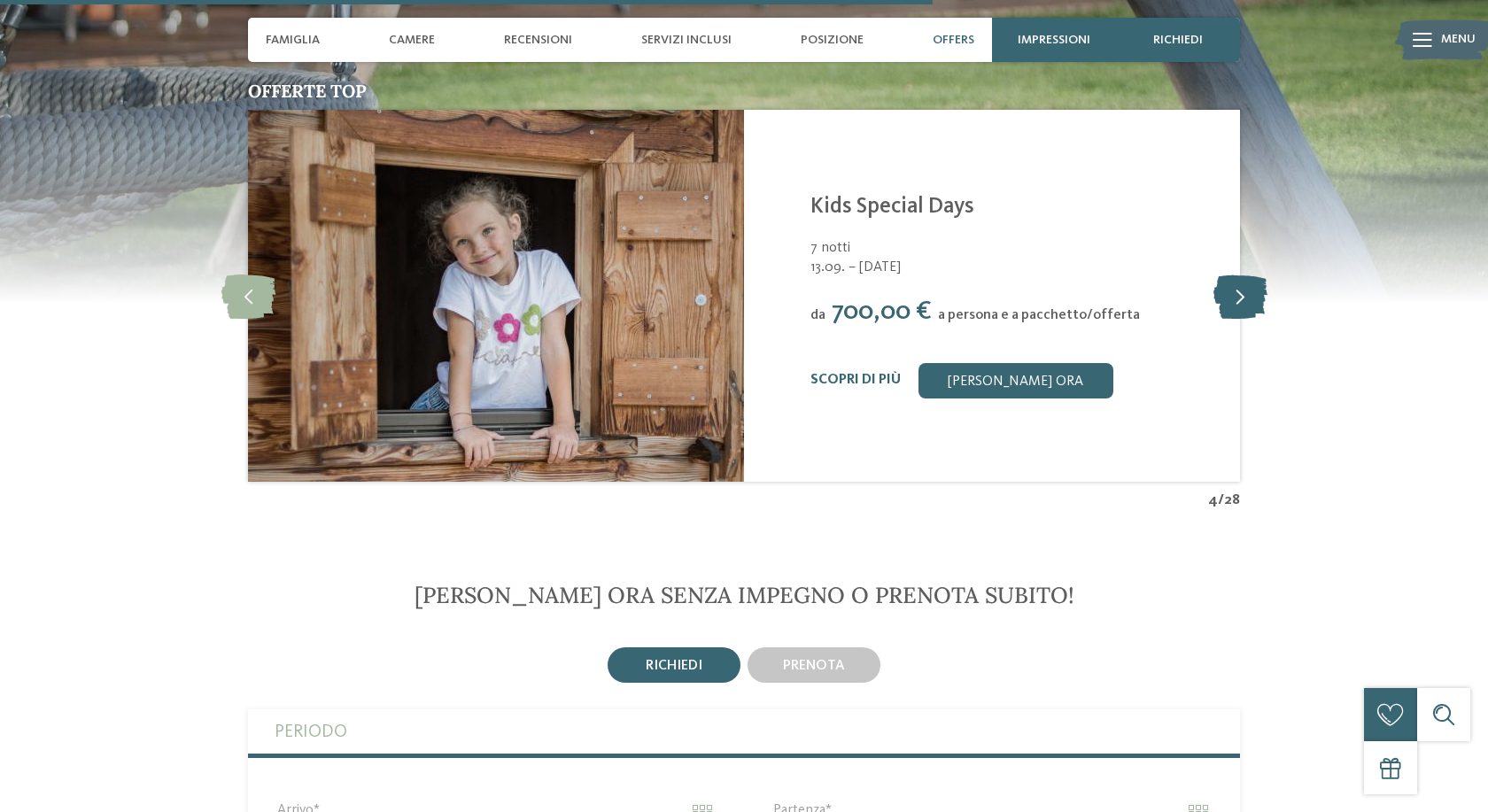
click at [1248, 289] on icon at bounding box center [1241, 296] width 54 height 44
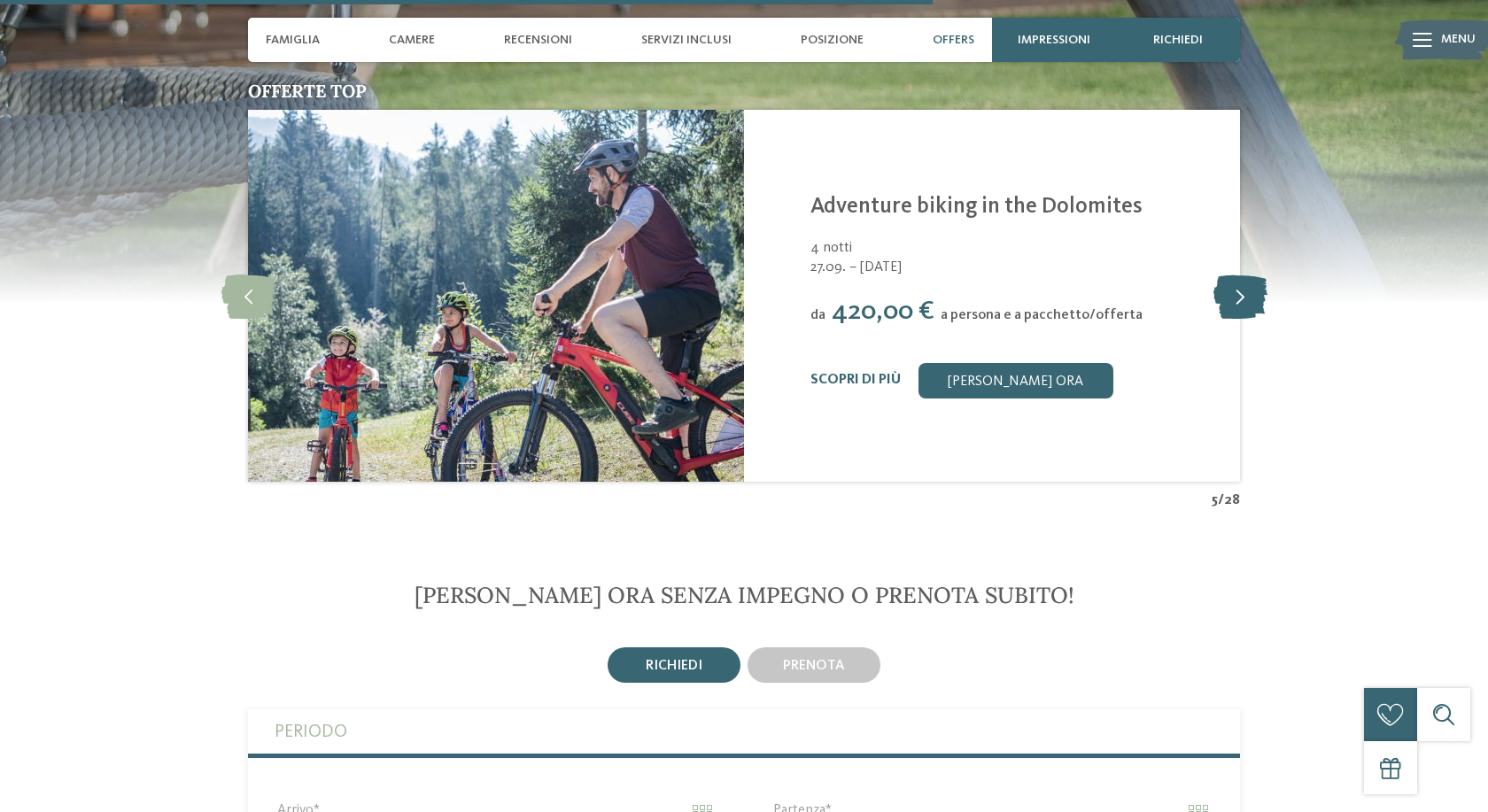
click at [1248, 289] on icon at bounding box center [1241, 296] width 54 height 44
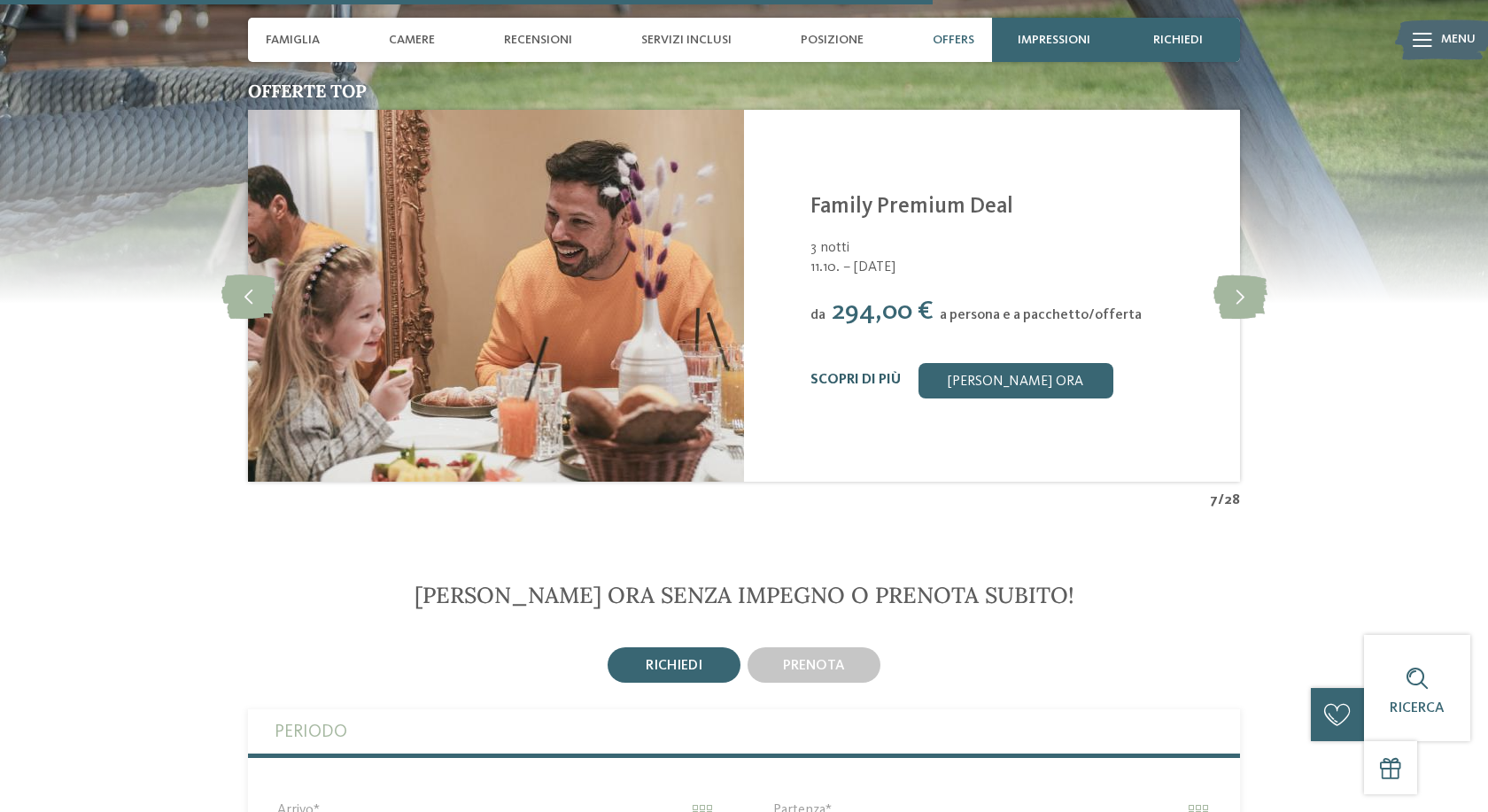
click at [896, 377] on link "Scopri di più" at bounding box center [855, 380] width 91 height 14
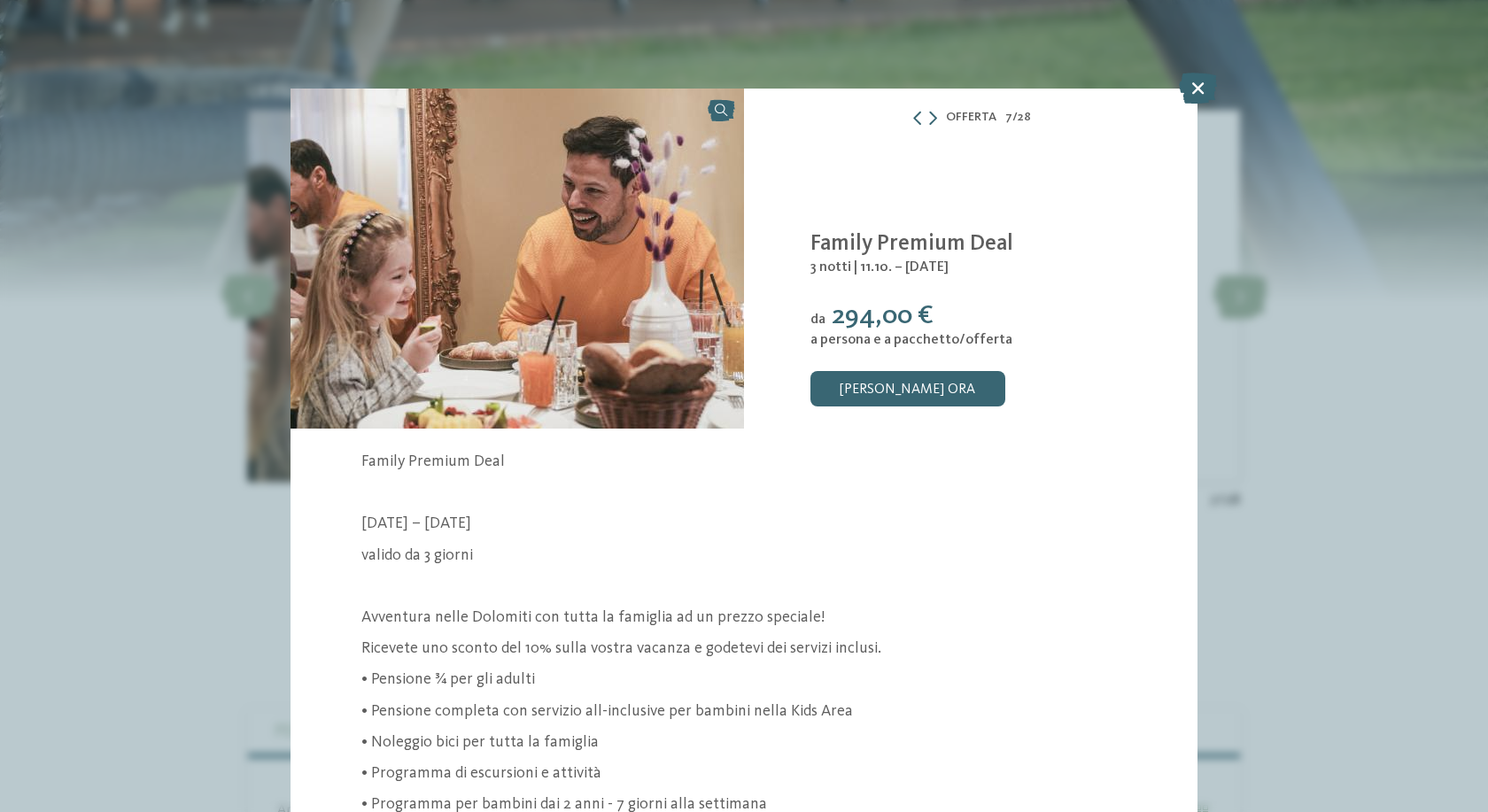
click at [157, 414] on div "Offerta 7 / 28 7" at bounding box center [744, 406] width 1488 height 812
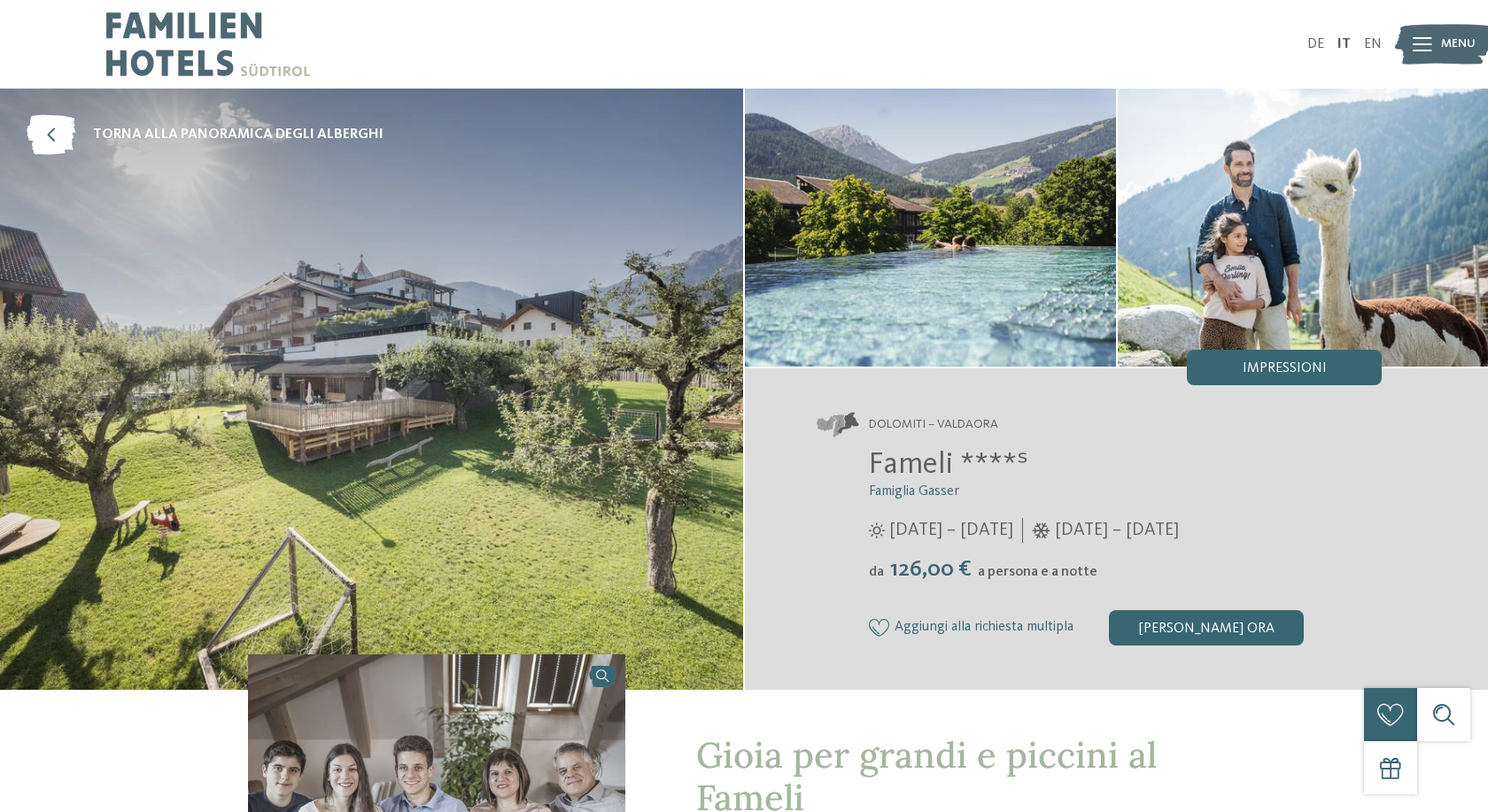
click at [1374, 36] on div "DE IT EN Menu" at bounding box center [1063, 44] width 638 height 89
click at [1373, 46] on link "EN" at bounding box center [1373, 44] width 18 height 14
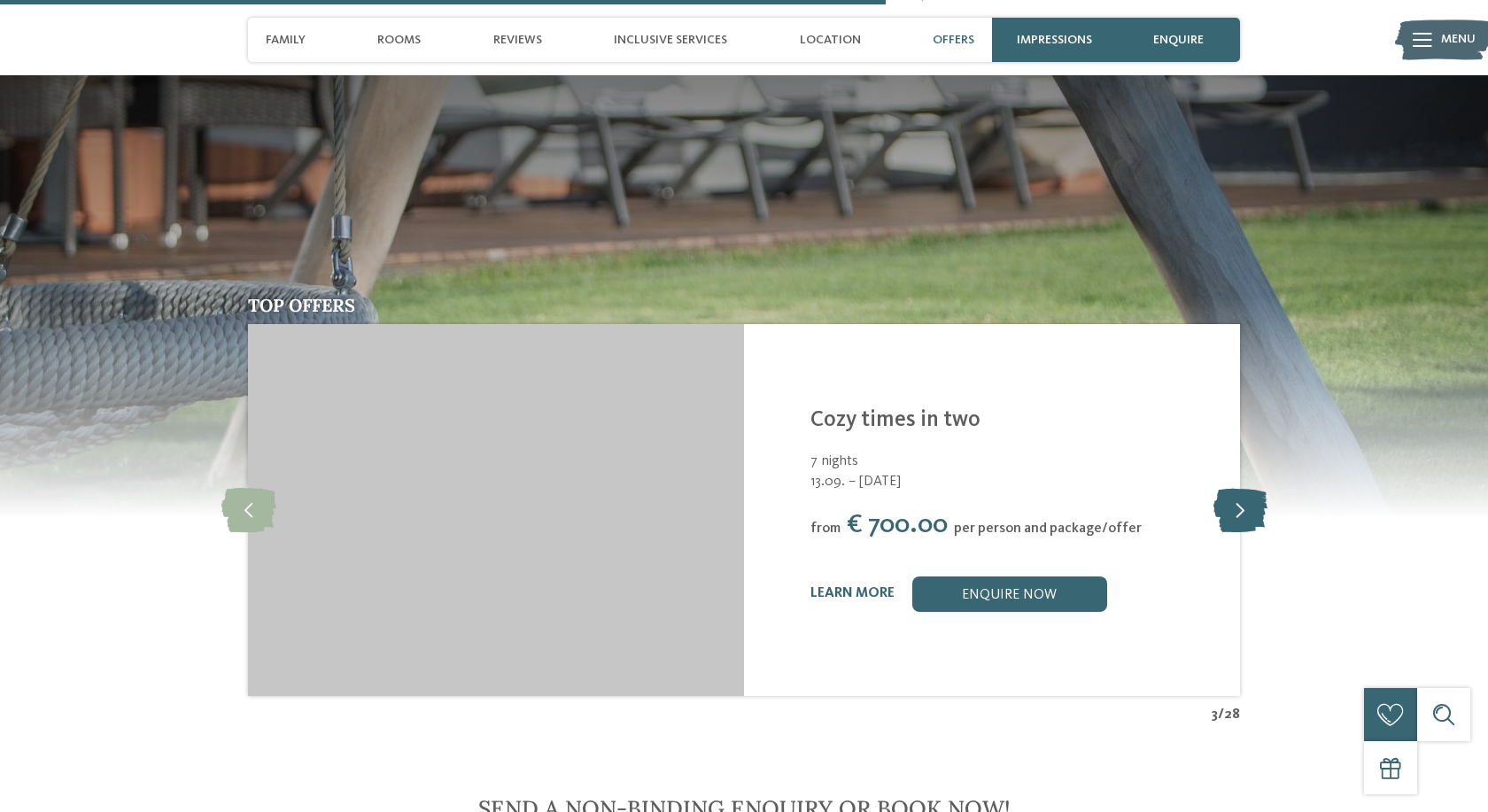
click at [1244, 488] on icon at bounding box center [1241, 509] width 54 height 44
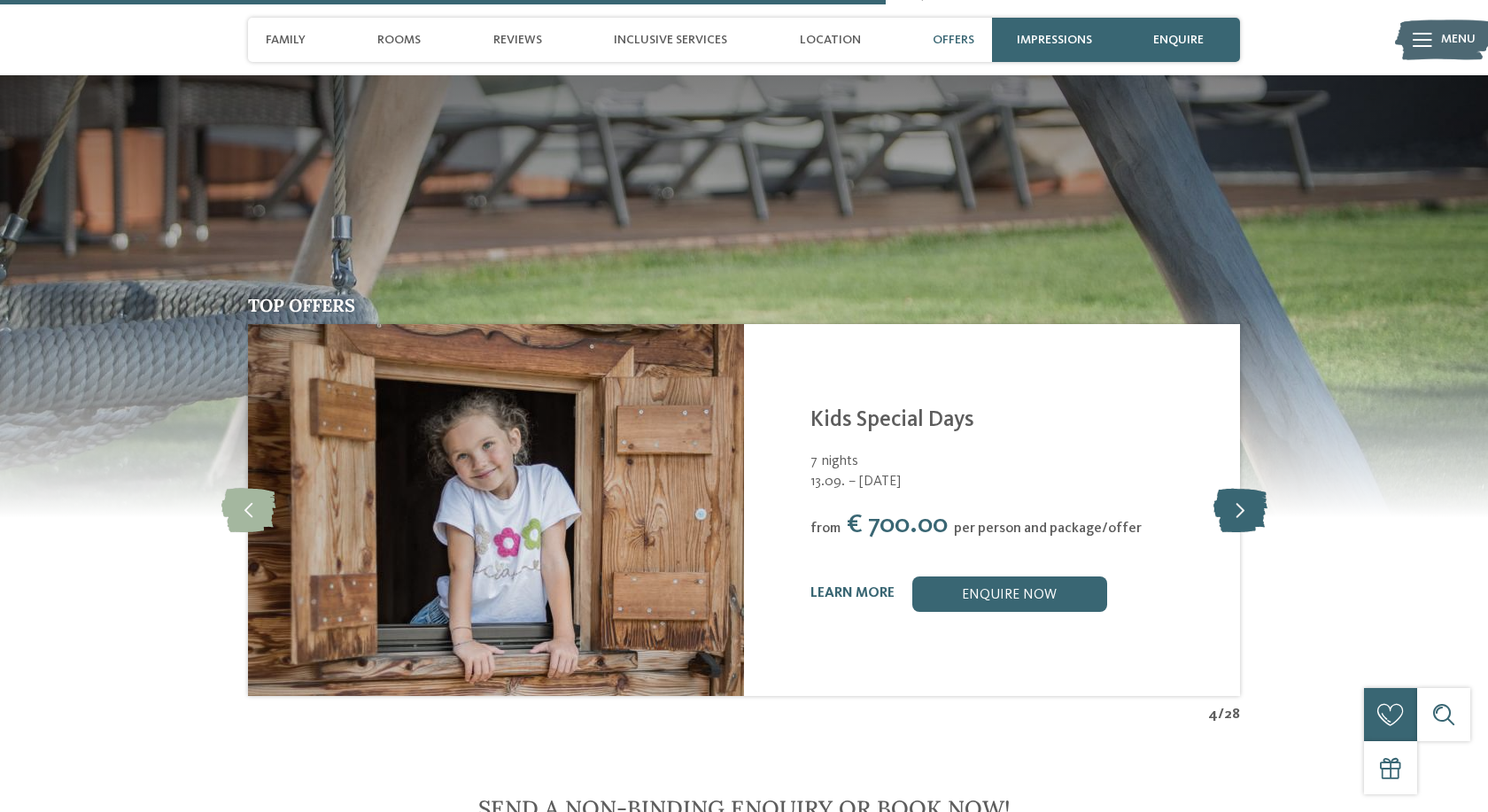
click at [1241, 488] on icon at bounding box center [1241, 509] width 54 height 44
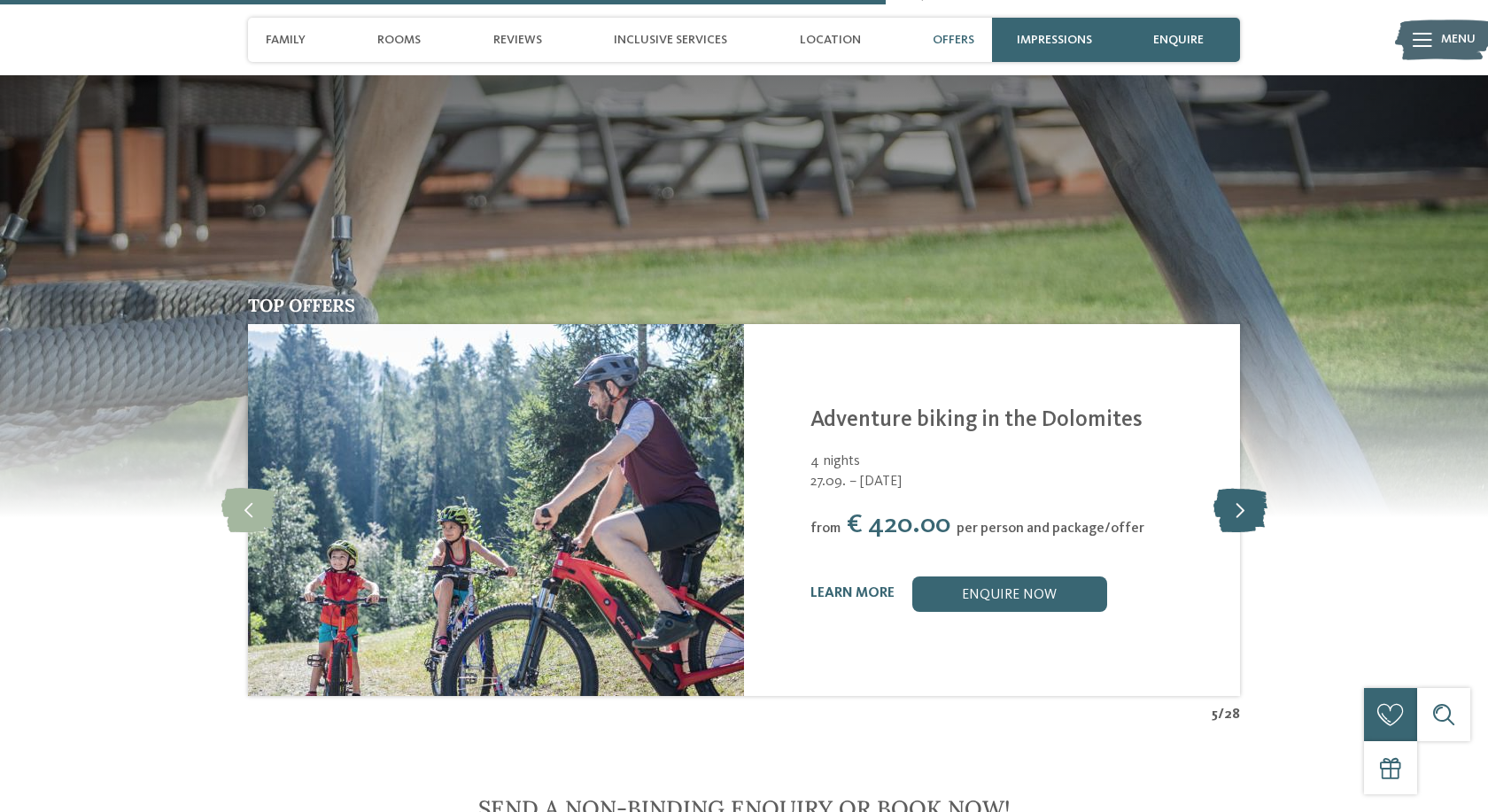
click at [1241, 488] on icon at bounding box center [1241, 509] width 54 height 44
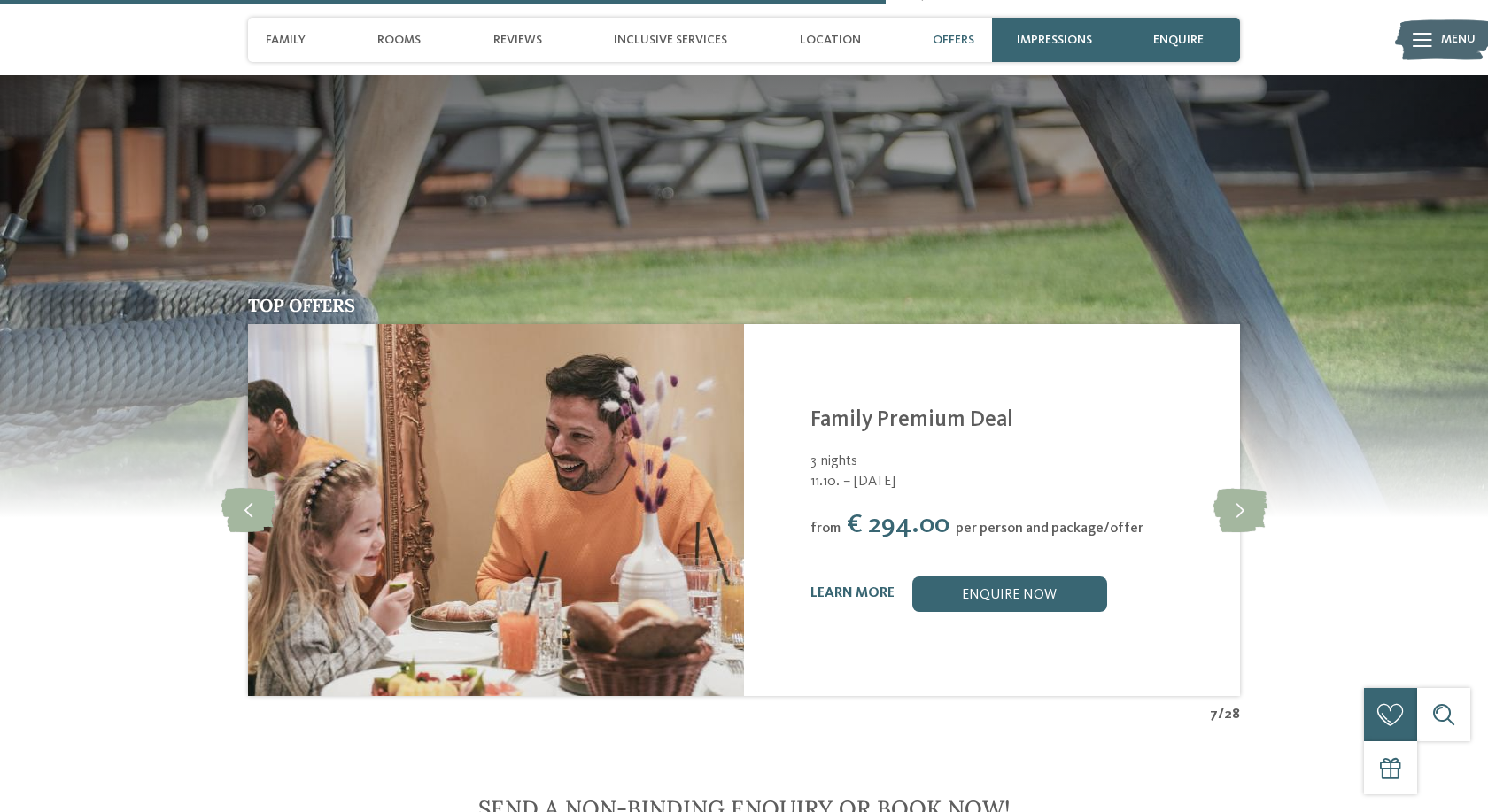
click at [850, 586] on div "learn more" at bounding box center [853, 594] width 84 height 17
click at [840, 587] on link "learn more" at bounding box center [853, 594] width 84 height 14
